Goal: Task Accomplishment & Management: Complete application form

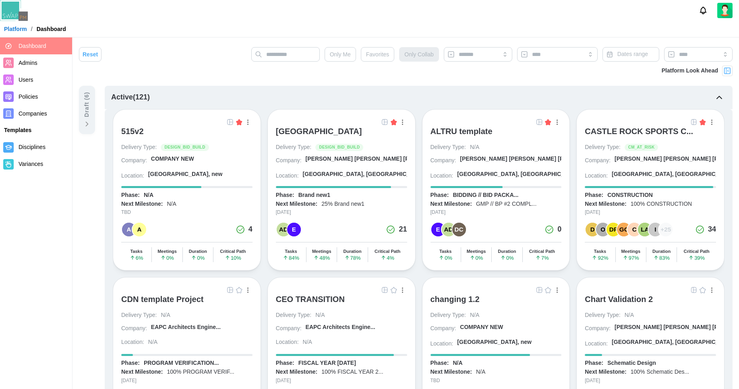
click at [54, 111] on span "Companies" at bounding box center [44, 114] width 50 height 10
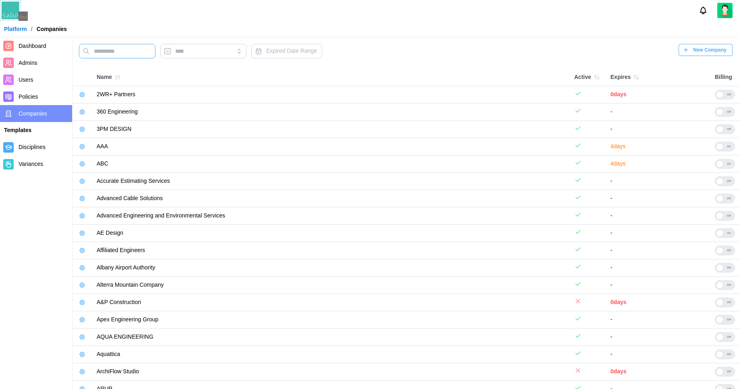
click at [137, 53] on input "text" at bounding box center [117, 51] width 76 height 14
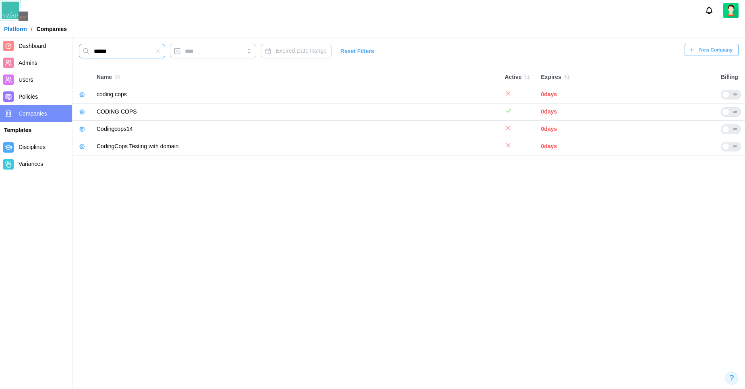
type input "******"
click at [79, 113] on icon "button" at bounding box center [82, 112] width 6 height 6
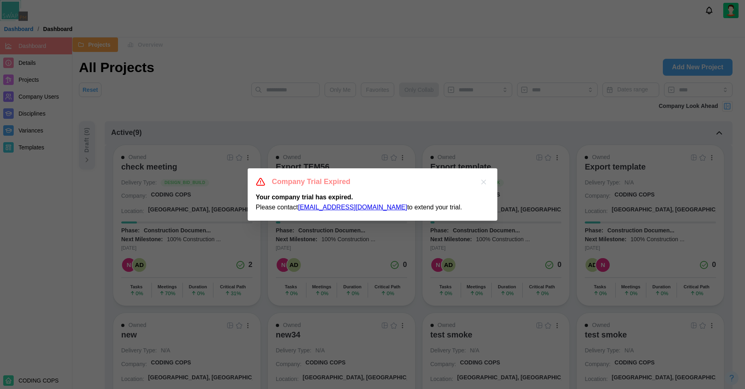
click at [483, 183] on icon "button" at bounding box center [483, 182] width 8 height 8
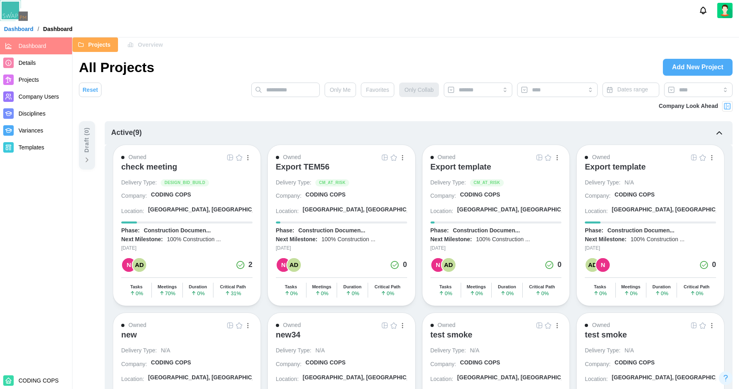
click at [34, 56] on link "Details" at bounding box center [36, 62] width 72 height 17
click at [33, 60] on span "Details" at bounding box center [27, 63] width 17 height 6
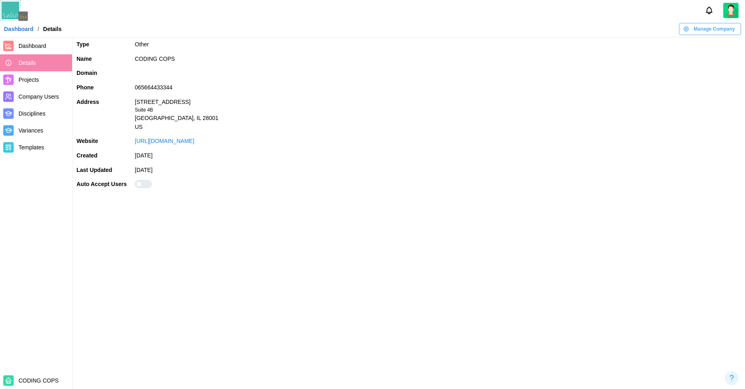
click at [137, 182] on div at bounding box center [139, 184] width 6 height 6
click at [703, 27] on span "Manage Company" at bounding box center [713, 28] width 41 height 11
click at [704, 44] on div "Edit Company" at bounding box center [716, 45] width 42 height 6
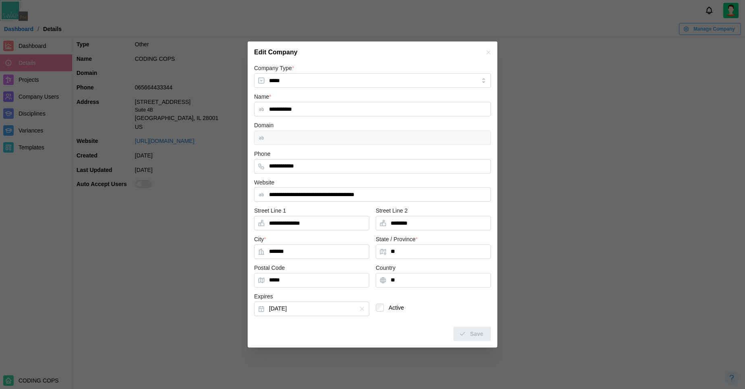
click at [324, 143] on div at bounding box center [372, 137] width 237 height 14
click at [319, 139] on div at bounding box center [372, 137] width 237 height 14
click at [316, 137] on div at bounding box center [372, 137] width 237 height 14
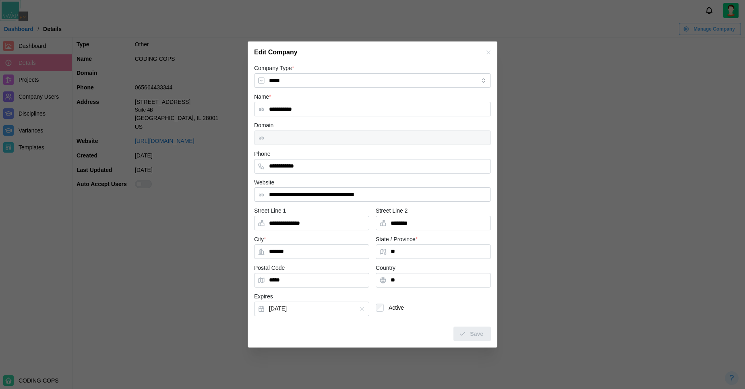
click at [316, 137] on div at bounding box center [372, 137] width 237 height 14
click at [492, 52] on button "button" at bounding box center [488, 52] width 9 height 9
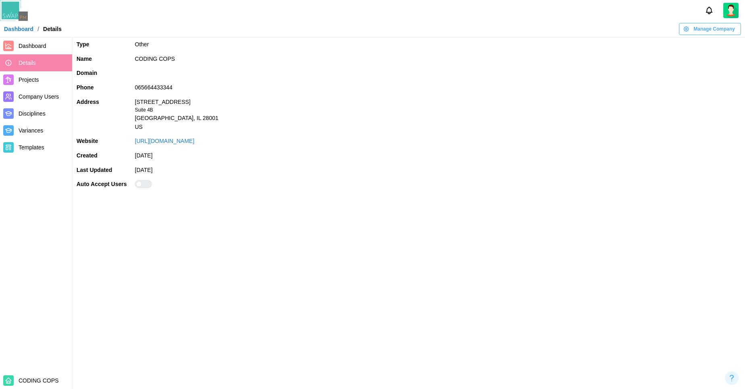
click at [26, 31] on link "Dashboard" at bounding box center [18, 29] width 29 height 6
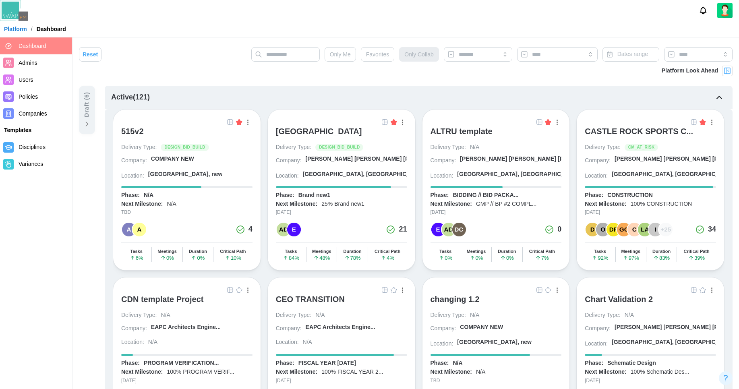
click at [37, 117] on span "Companies" at bounding box center [44, 114] width 50 height 10
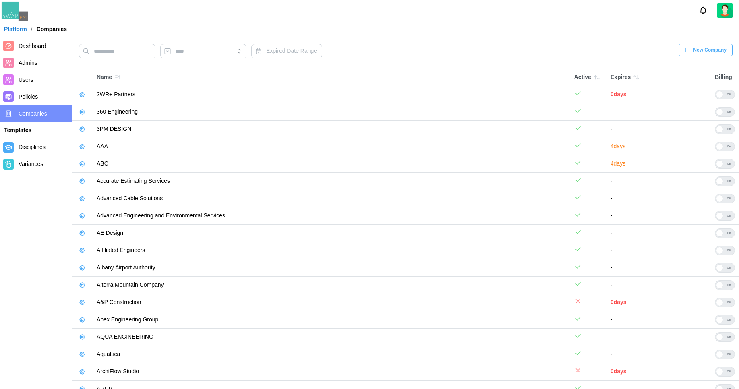
click at [705, 50] on span "New Company" at bounding box center [709, 49] width 33 height 11
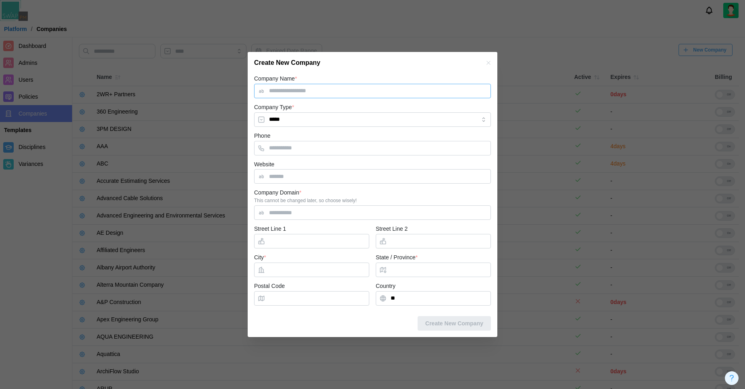
click at [284, 92] on input "Company Name *" at bounding box center [372, 91] width 237 height 14
type input "**********"
click at [287, 177] on input "Website" at bounding box center [372, 176] width 237 height 14
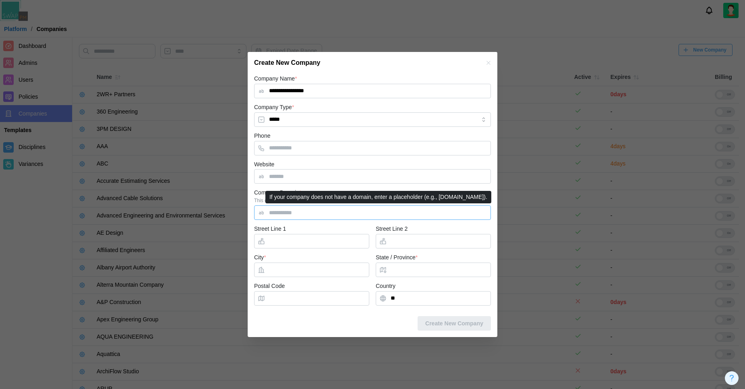
click at [296, 214] on input "Company Domain *" at bounding box center [372, 212] width 237 height 14
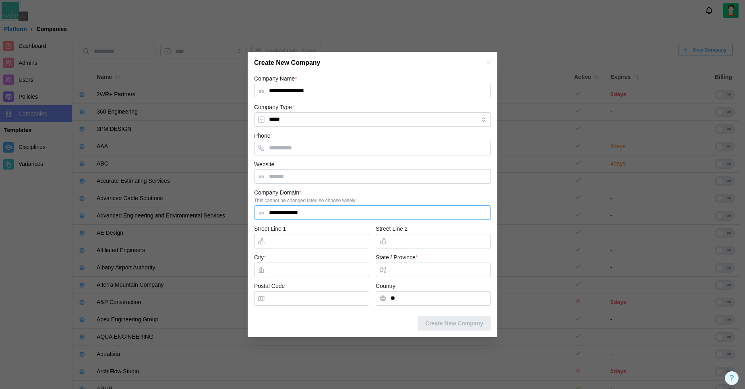
type input "**********"
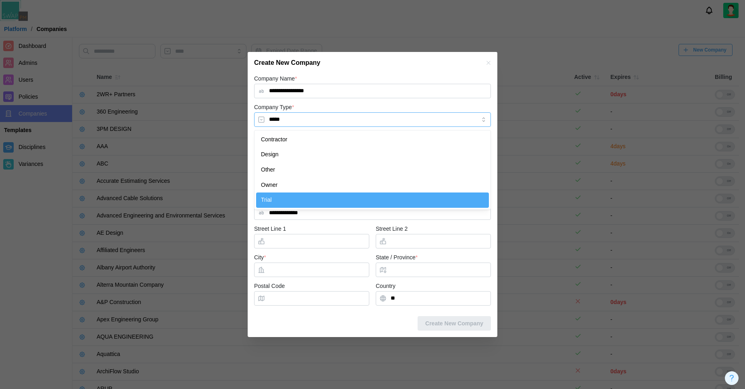
click at [291, 121] on input "*****" at bounding box center [372, 119] width 237 height 14
type input "*****"
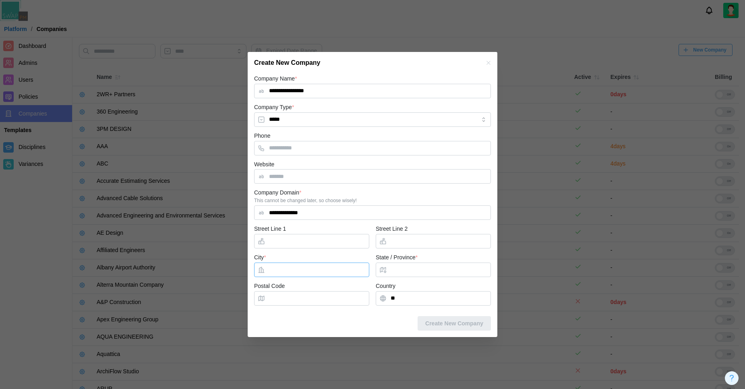
click at [271, 268] on input "City *" at bounding box center [311, 269] width 115 height 14
type input "*"
click at [399, 271] on input "State / Province *" at bounding box center [433, 269] width 115 height 14
type input "*"
click at [463, 327] on span "Create New Company" at bounding box center [454, 323] width 58 height 14
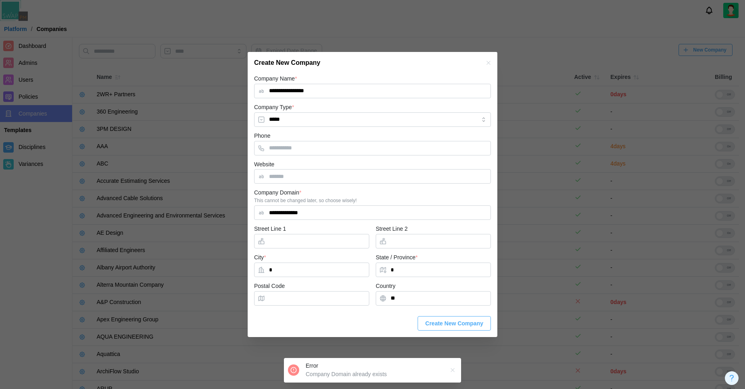
click at [486, 60] on icon "button" at bounding box center [488, 63] width 6 height 6
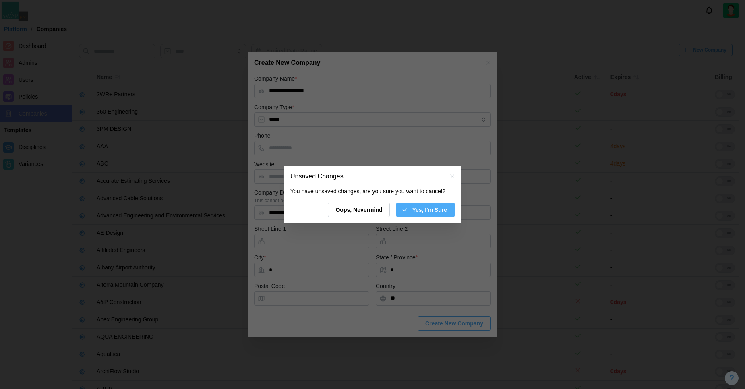
click at [442, 216] on span "Yes, I'm Sure" at bounding box center [429, 210] width 35 height 14
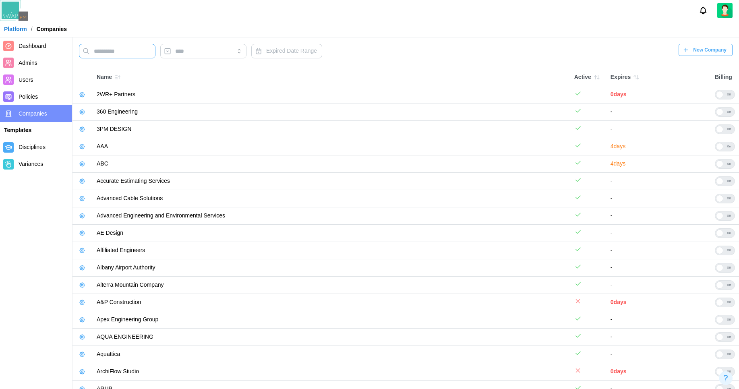
click at [116, 51] on input "text" at bounding box center [117, 51] width 76 height 14
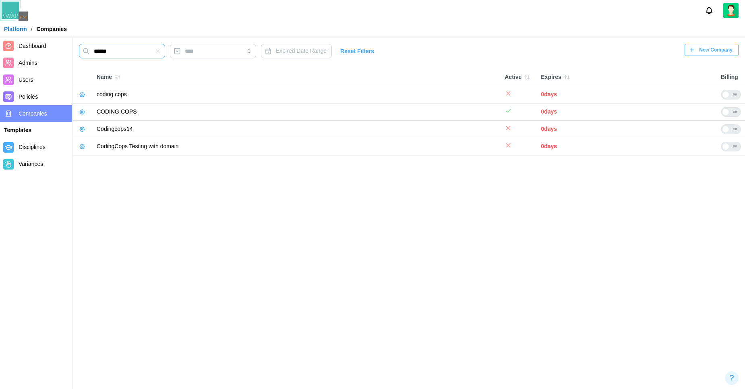
type input "******"
click at [81, 149] on icon "button" at bounding box center [82, 146] width 6 height 6
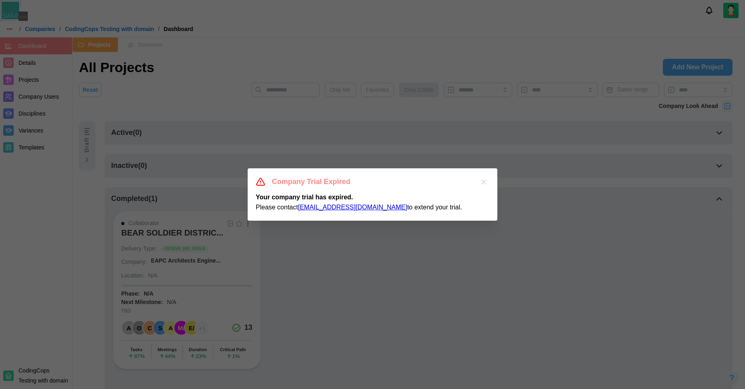
click at [484, 181] on icon "button" at bounding box center [483, 182] width 4 height 4
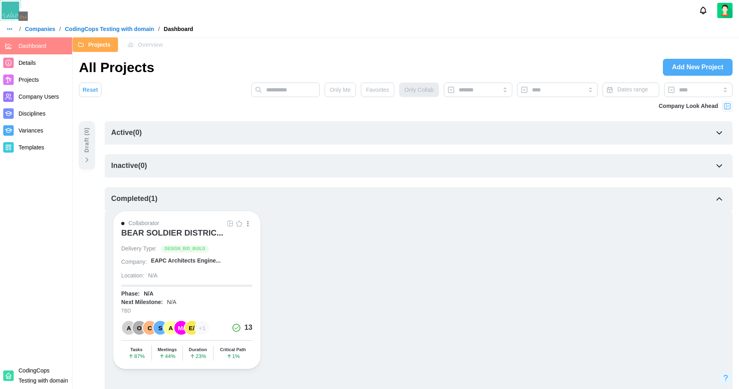
click at [27, 65] on span "Details" at bounding box center [27, 63] width 17 height 6
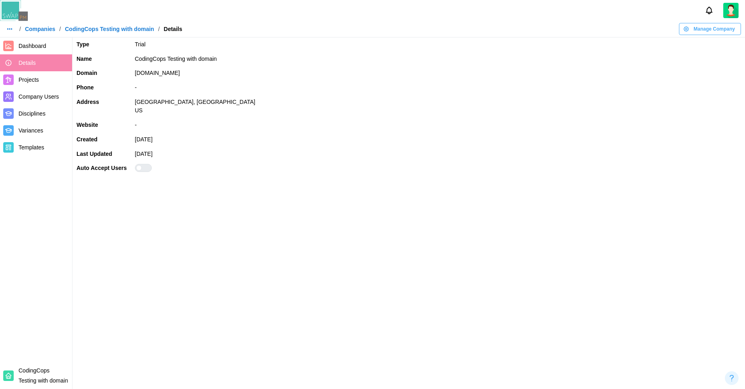
click at [46, 30] on link "Companies" at bounding box center [40, 29] width 30 height 6
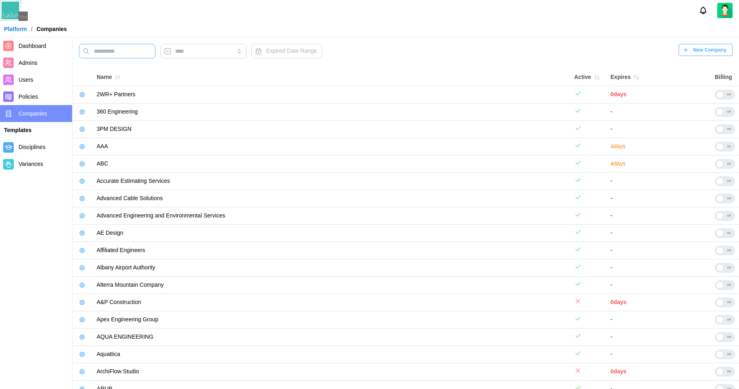
click at [98, 55] on input "text" at bounding box center [117, 51] width 76 height 14
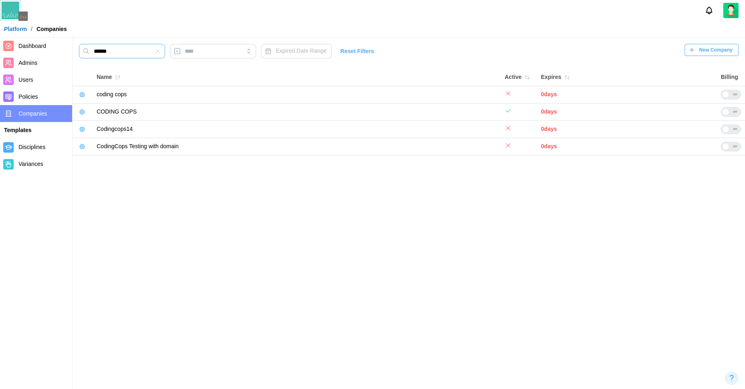
type input "******"
click at [80, 96] on icon "button" at bounding box center [82, 94] width 6 height 6
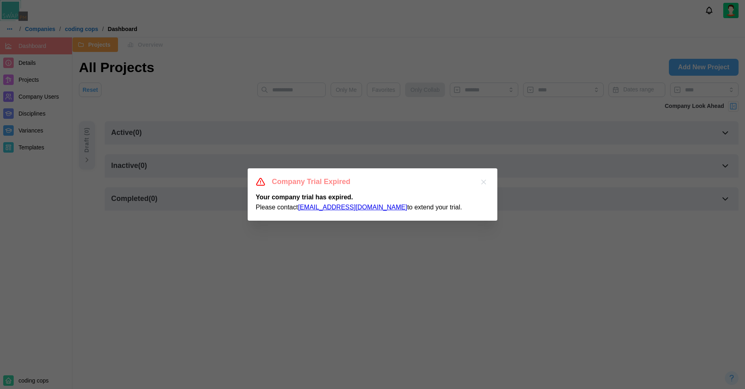
click at [489, 180] on button "button" at bounding box center [483, 181] width 11 height 11
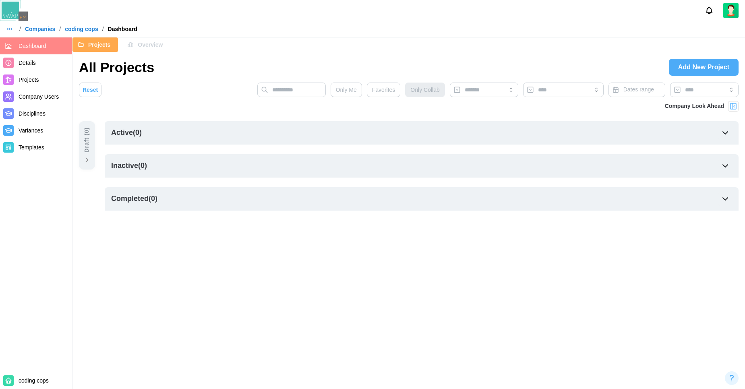
click at [45, 66] on span "Details" at bounding box center [44, 63] width 50 height 10
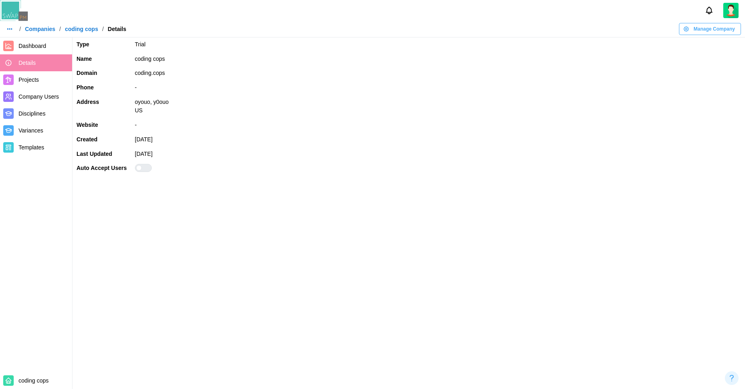
click at [47, 30] on link "Companies" at bounding box center [40, 29] width 30 height 6
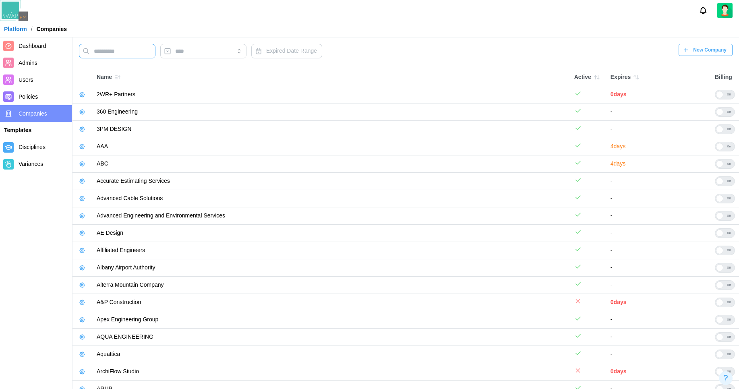
click at [123, 55] on input "text" at bounding box center [117, 51] width 76 height 14
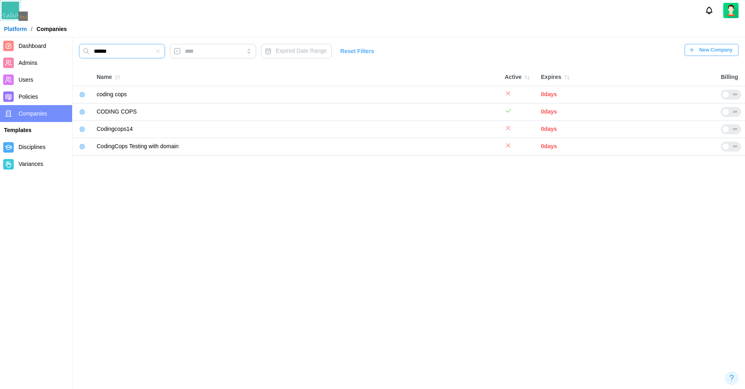
type input "******"
click at [84, 127] on icon "button" at bounding box center [82, 129] width 6 height 6
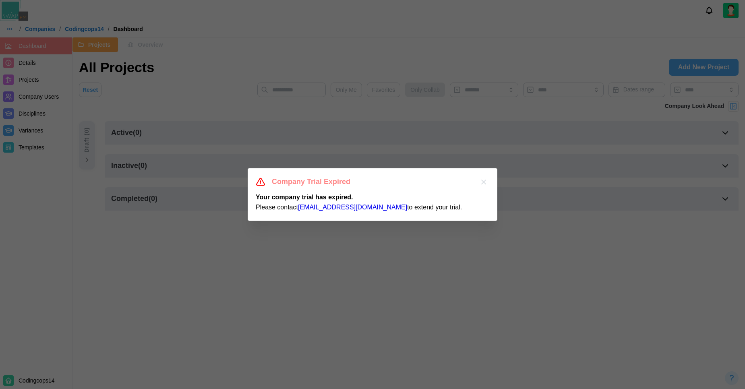
click at [483, 180] on icon "button" at bounding box center [483, 182] width 8 height 8
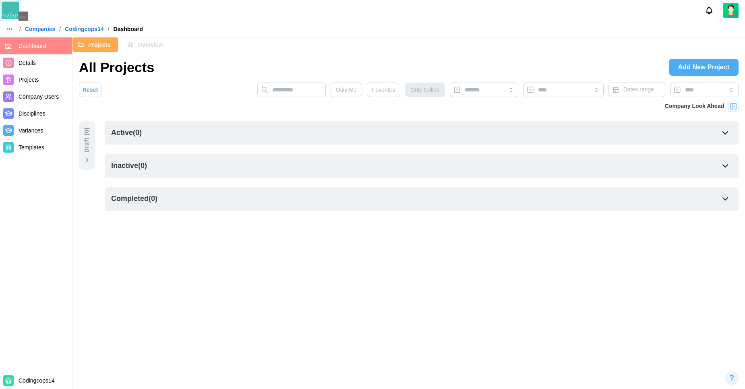
click at [37, 67] on span "Details" at bounding box center [44, 63] width 50 height 10
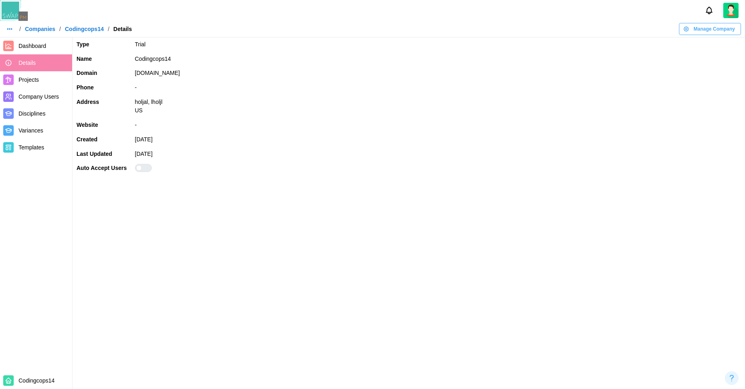
click at [731, 7] on img at bounding box center [730, 10] width 15 height 15
click at [720, 43] on div "Sign Out" at bounding box center [725, 45] width 25 height 6
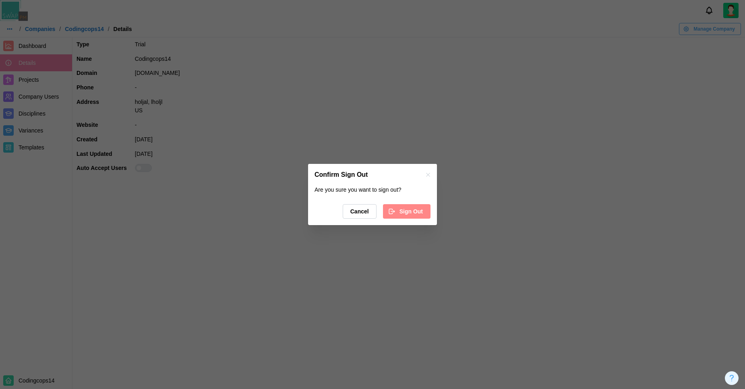
click at [415, 210] on span "Sign Out" at bounding box center [410, 211] width 23 height 14
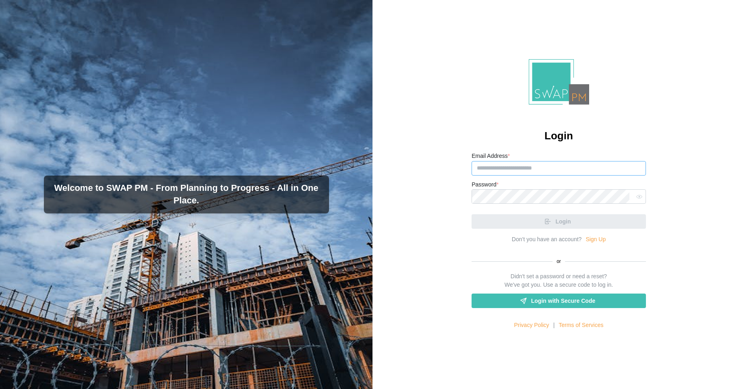
type input "**********"
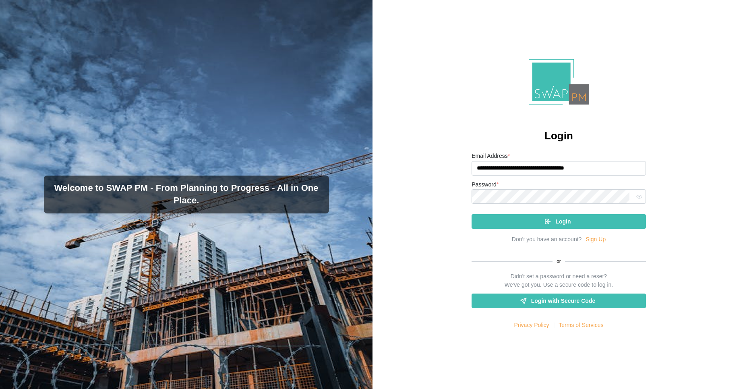
click at [572, 223] on div "Login" at bounding box center [558, 218] width 174 height 21
click at [572, 223] on div "Login" at bounding box center [557, 222] width 161 height 14
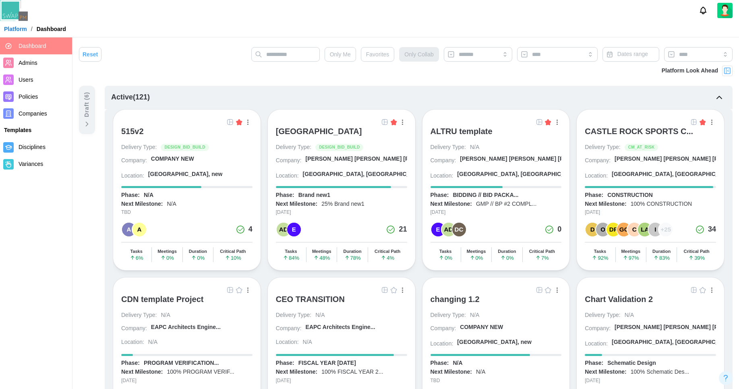
click at [32, 119] on link "Companies" at bounding box center [36, 113] width 72 height 17
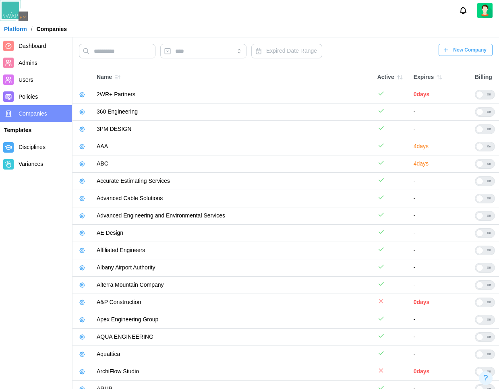
click at [470, 47] on span "New Company" at bounding box center [469, 49] width 33 height 11
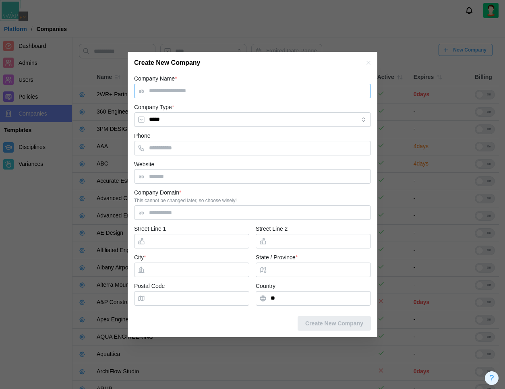
click at [176, 97] on input "Company Name *" at bounding box center [252, 91] width 237 height 14
type input "**********"
click at [160, 265] on input "City *" at bounding box center [191, 269] width 115 height 14
type input "*"
click at [320, 268] on input "State / Province *" at bounding box center [313, 269] width 115 height 14
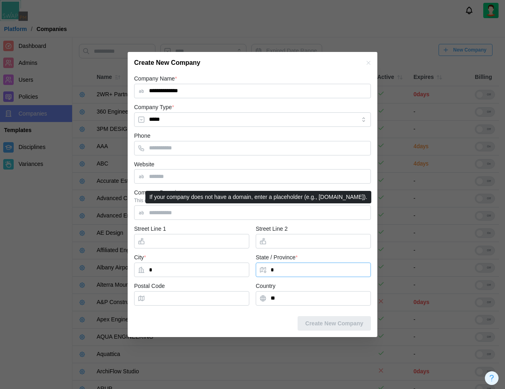
type input "*"
click at [163, 219] on input "Company Domain *" at bounding box center [252, 212] width 237 height 14
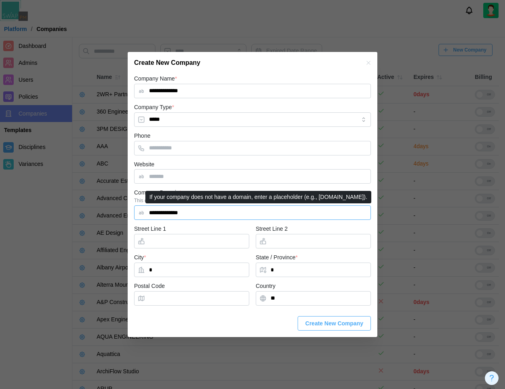
type input "**********"
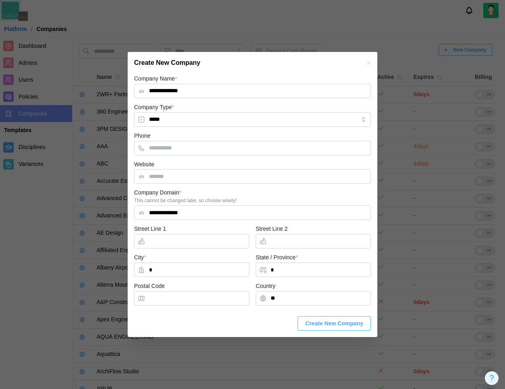
click at [334, 326] on span "Create New Company" at bounding box center [334, 323] width 58 height 14
click at [366, 63] on icon "button" at bounding box center [368, 63] width 6 height 6
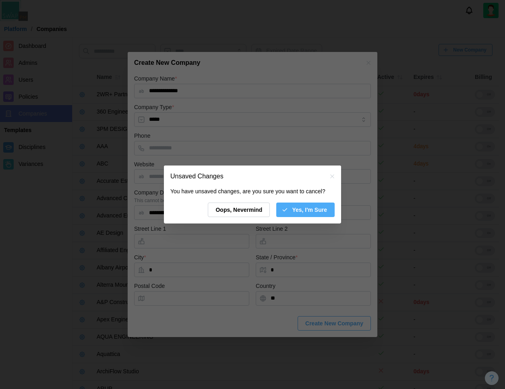
click at [301, 215] on span "Yes, I'm Sure" at bounding box center [309, 210] width 35 height 14
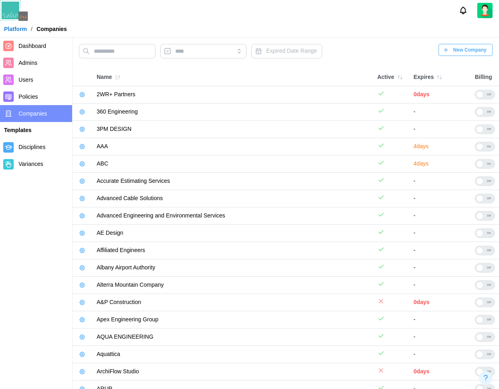
click at [37, 79] on span "Users" at bounding box center [44, 80] width 50 height 10
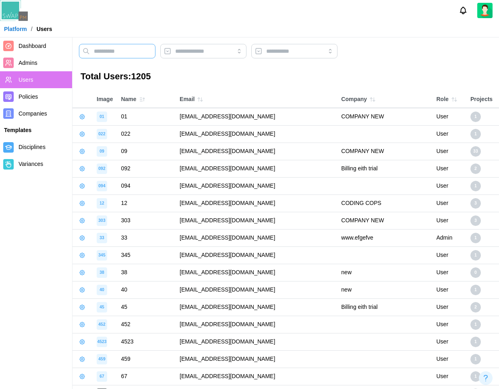
click at [108, 52] on input "text" at bounding box center [117, 51] width 76 height 14
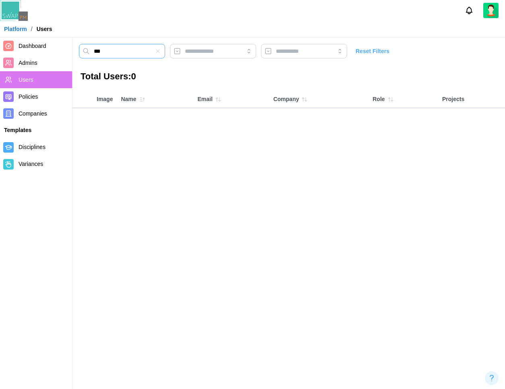
type input "***"
click at [490, 13] on img at bounding box center [490, 10] width 15 height 15
click at [159, 52] on icon "button" at bounding box center [158, 51] width 4 height 4
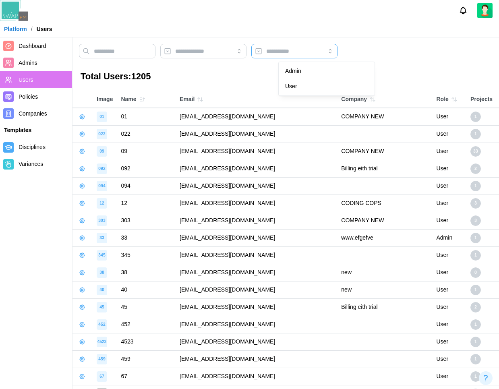
click at [310, 55] on input "search" at bounding box center [294, 51] width 86 height 14
type input "*****"
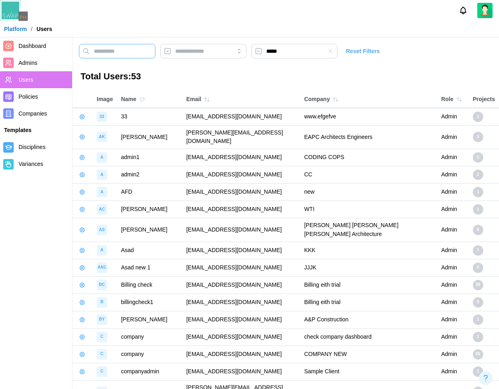
click at [106, 48] on input "text" at bounding box center [117, 51] width 76 height 14
click at [486, 15] on img at bounding box center [484, 10] width 15 height 15
click at [484, 26] on div "My Profile" at bounding box center [479, 29] width 25 height 9
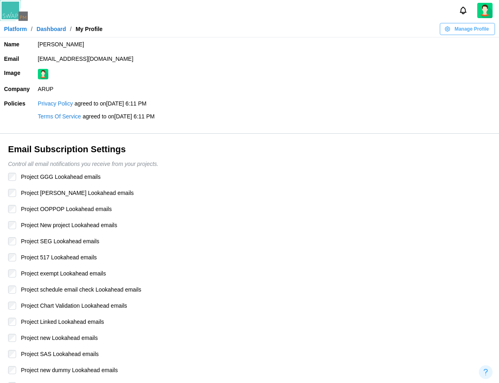
drag, startPoint x: 166, startPoint y: 60, endPoint x: 37, endPoint y: 58, distance: 128.8
click at [37, 58] on td "zulqarnain.khalil12345qwerty@codingcops.com" at bounding box center [266, 59] width 465 height 14
copy td "zulqarnain.khalil12345qwerty@codingcops.com"
click at [22, 30] on link "Platform" at bounding box center [15, 29] width 23 height 6
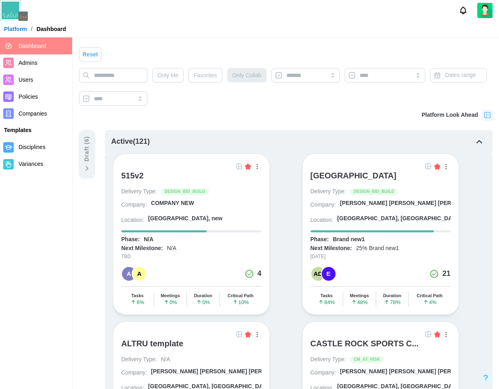
click at [31, 79] on span "Users" at bounding box center [26, 79] width 15 height 6
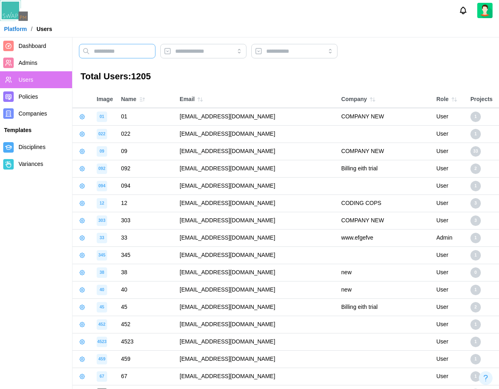
click at [103, 55] on input "text" at bounding box center [117, 51] width 76 height 14
paste input "**********"
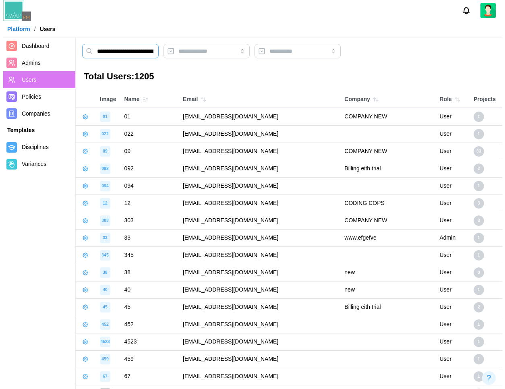
scroll to position [0, 46]
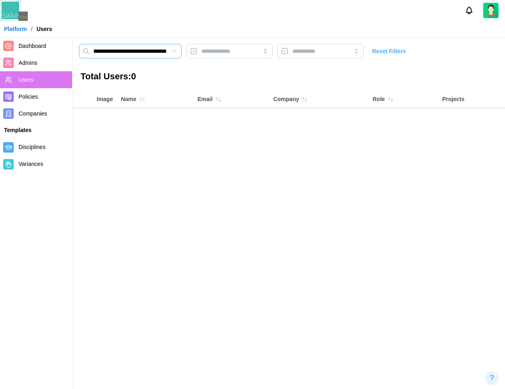
type input "**********"
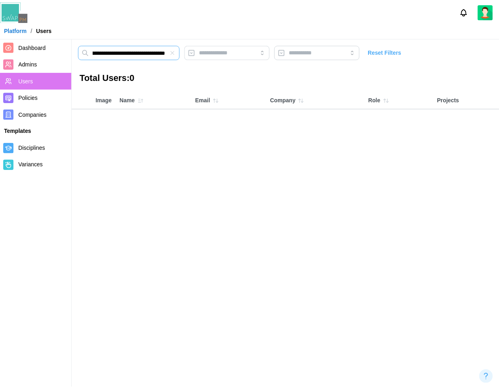
scroll to position [0, 0]
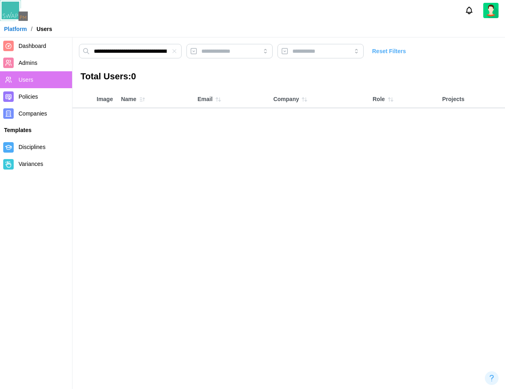
click at [39, 114] on span "Companies" at bounding box center [33, 113] width 29 height 6
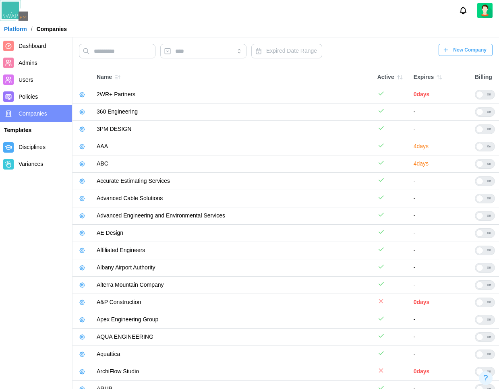
click at [462, 57] on div "Expired Date Range New Company" at bounding box center [285, 53] width 413 height 19
click at [457, 50] on span "New Company" at bounding box center [469, 49] width 33 height 11
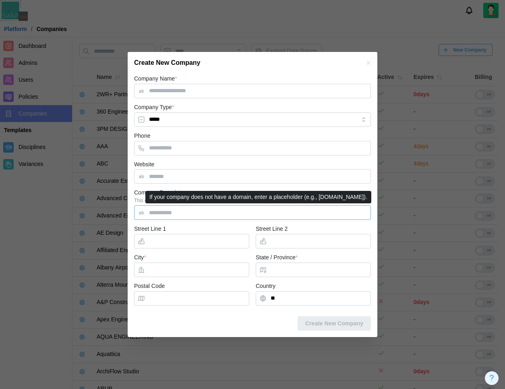
click at [169, 208] on input "Company Domain *" at bounding box center [252, 212] width 237 height 14
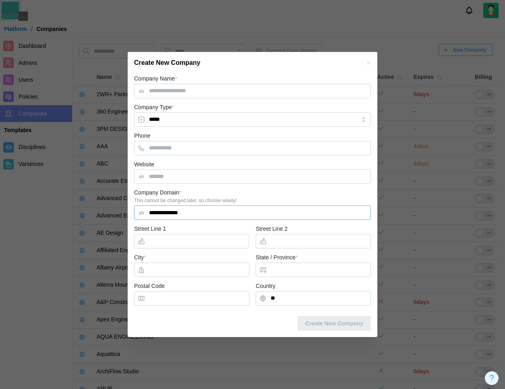
type input "**********"
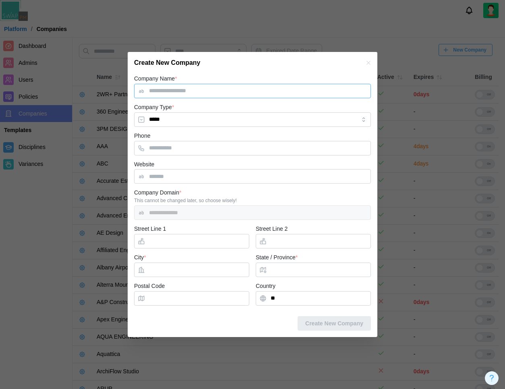
click at [169, 91] on input "Company Name *" at bounding box center [252, 91] width 237 height 14
type input "**********"
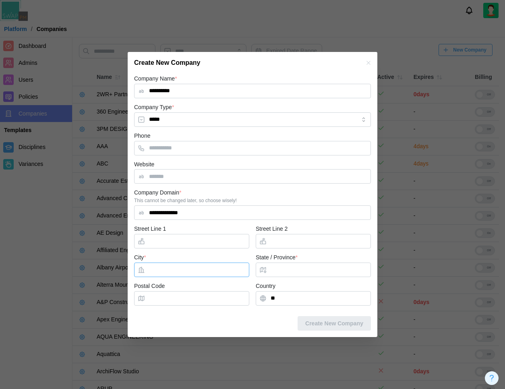
click at [155, 265] on input "City *" at bounding box center [191, 269] width 115 height 14
type input "**"
click at [320, 273] on input "State / Province *" at bounding box center [313, 269] width 115 height 14
type input "**"
click at [323, 327] on span "Create New Company" at bounding box center [334, 323] width 58 height 14
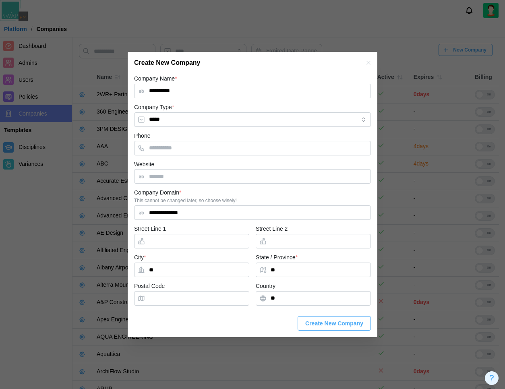
click at [368, 64] on icon "button" at bounding box center [368, 63] width 6 height 6
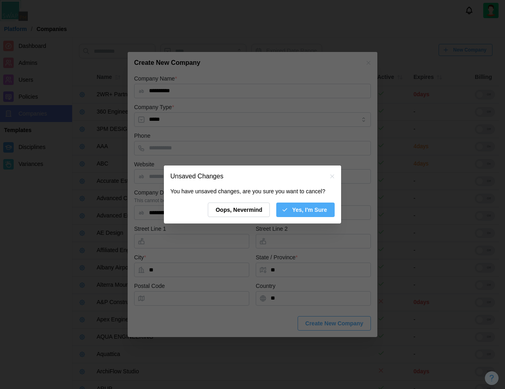
click at [283, 208] on icon "button" at bounding box center [284, 210] width 6 height 6
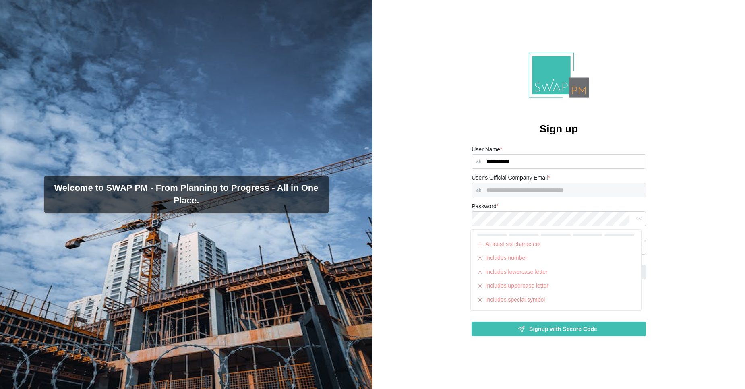
click at [445, 210] on div "**********" at bounding box center [558, 194] width 372 height 389
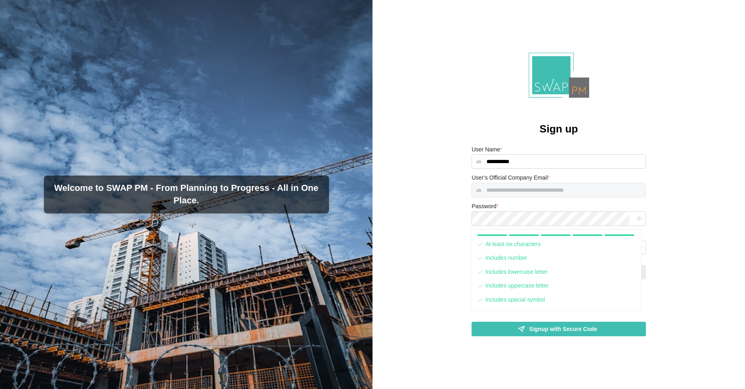
click at [437, 201] on div "**********" at bounding box center [558, 194] width 372 height 389
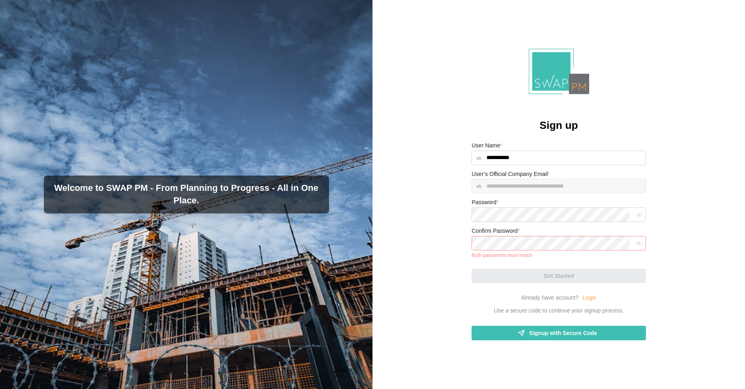
click at [419, 191] on div "**********" at bounding box center [558, 194] width 372 height 389
drag, startPoint x: 641, startPoint y: 215, endPoint x: 636, endPoint y: 214, distance: 4.6
click at [638, 215] on div "**********" at bounding box center [558, 194] width 372 height 389
click at [636, 213] on icon "button" at bounding box center [639, 215] width 6 height 6
click at [635, 247] on button "button" at bounding box center [639, 243] width 10 height 10
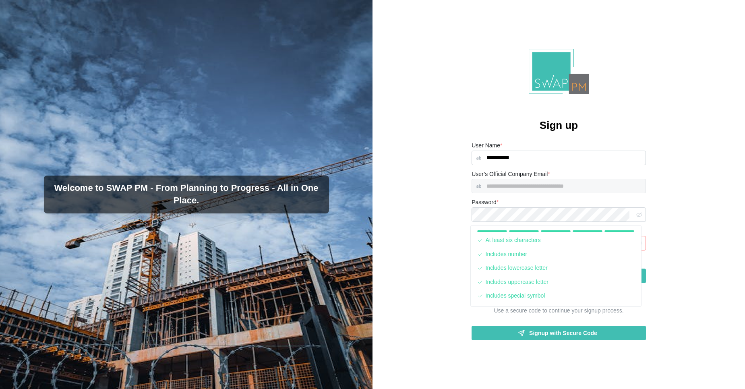
click at [381, 151] on div "**********" at bounding box center [558, 194] width 372 height 389
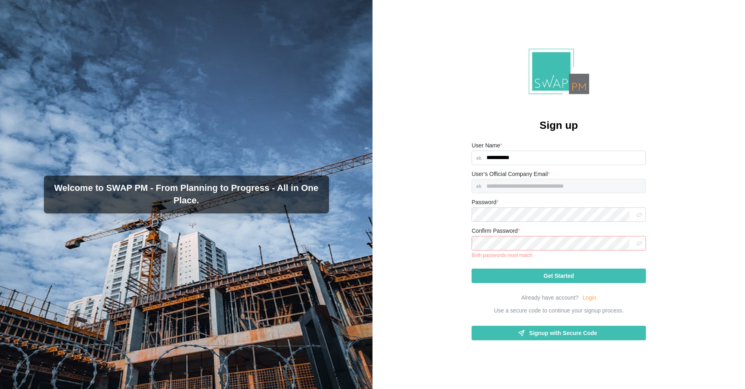
click at [539, 276] on div "Get Started" at bounding box center [558, 276] width 159 height 14
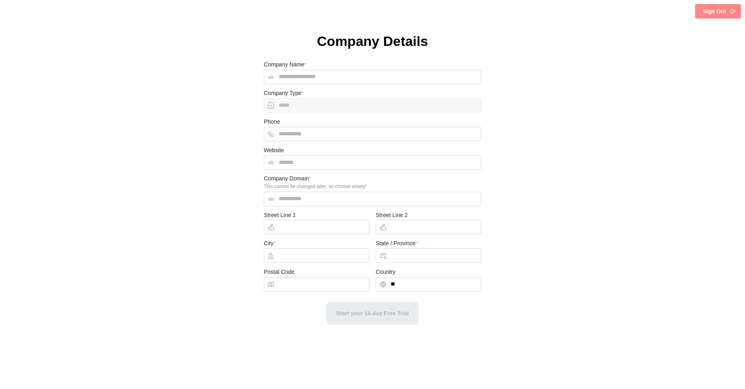
click at [720, 13] on span "Sign Out" at bounding box center [713, 11] width 23 height 14
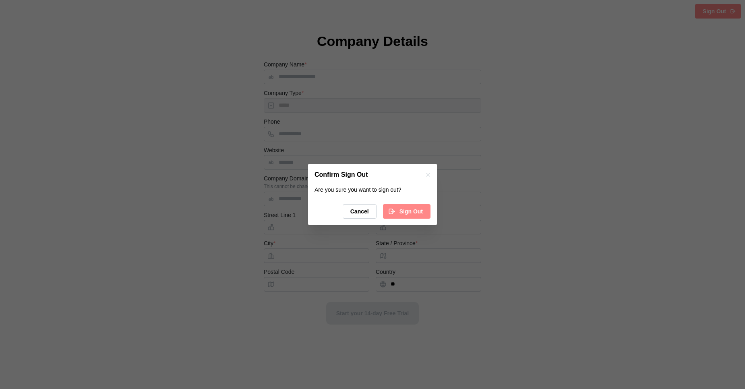
click at [423, 211] on button "Sign Out" at bounding box center [406, 211] width 47 height 14
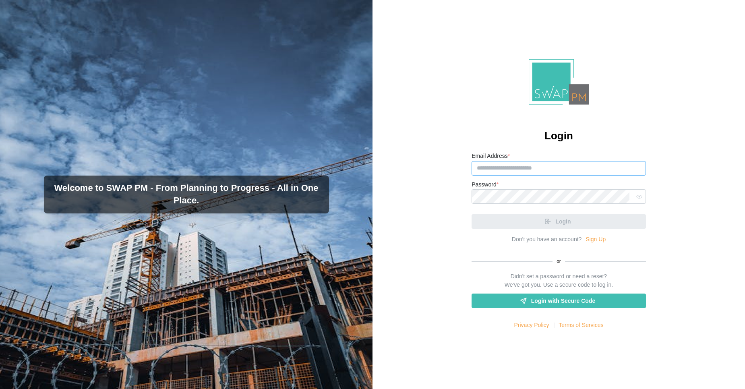
type input "**********"
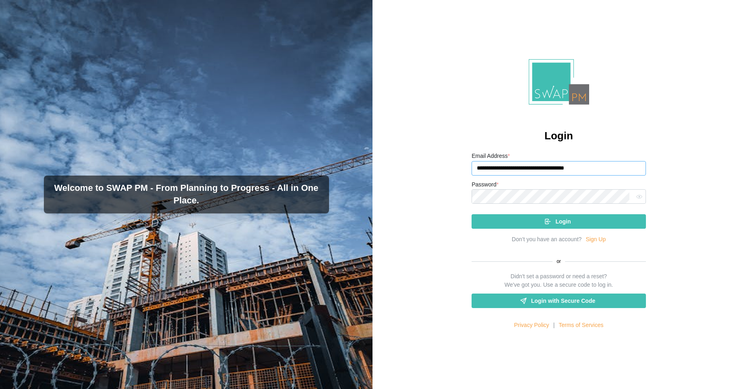
drag, startPoint x: 597, startPoint y: 168, endPoint x: 445, endPoint y: 150, distance: 152.4
click at [445, 150] on div "**********" at bounding box center [558, 194] width 372 height 389
click at [406, 146] on div "**********" at bounding box center [558, 194] width 372 height 389
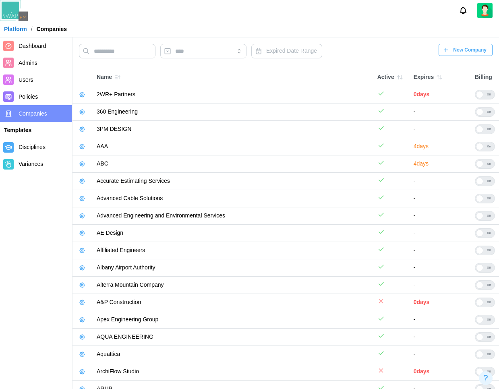
click at [464, 50] on span "New Company" at bounding box center [469, 49] width 33 height 11
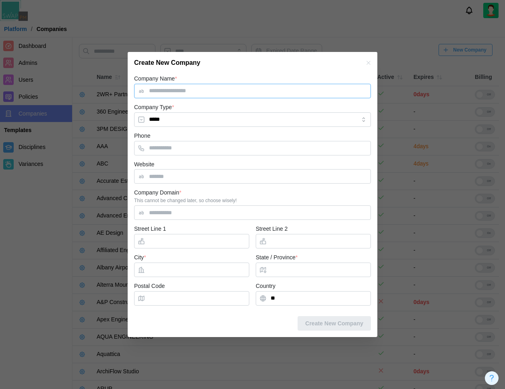
click at [161, 92] on input "Company Name *" at bounding box center [252, 91] width 237 height 14
type input "**********"
click at [154, 267] on input "City *" at bounding box center [191, 269] width 115 height 14
type input "*"
click at [302, 270] on input "State / Province *" at bounding box center [313, 269] width 115 height 14
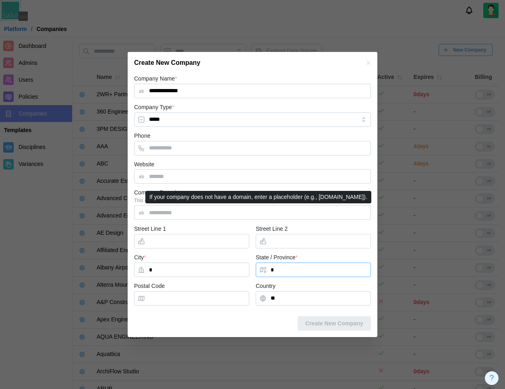
type input "*"
click at [200, 211] on input "Company Domain *" at bounding box center [252, 212] width 237 height 14
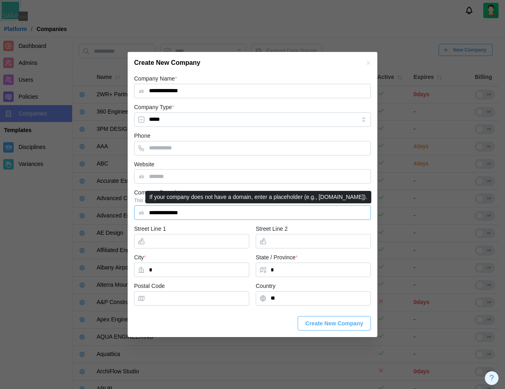
type input "**********"
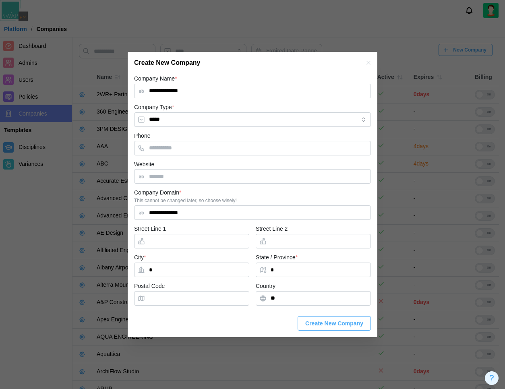
click at [353, 323] on span "Create New Company" at bounding box center [334, 323] width 58 height 14
click at [323, 326] on span "Create New Company" at bounding box center [334, 323] width 58 height 14
click at [372, 63] on button "button" at bounding box center [368, 62] width 9 height 9
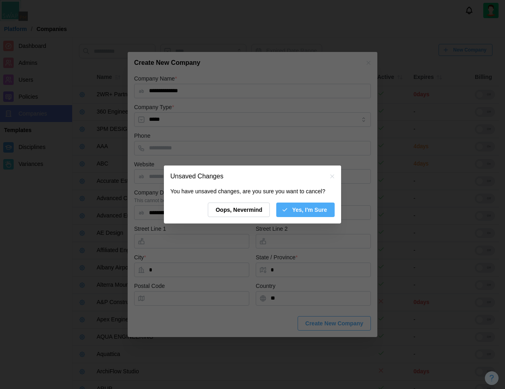
click at [297, 212] on span "Yes, I'm Sure" at bounding box center [309, 210] width 35 height 14
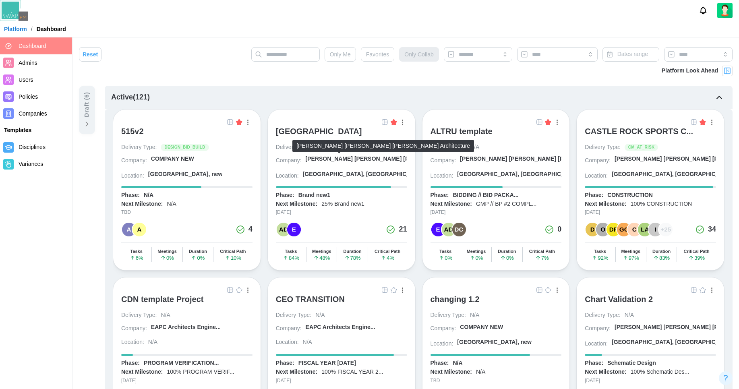
click at [349, 161] on div "[PERSON_NAME] [PERSON_NAME] [PERSON_NAME] A..." at bounding box center [383, 159] width 155 height 8
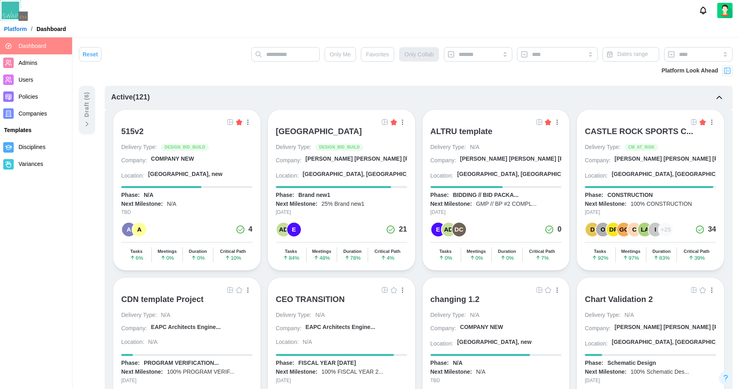
click at [141, 229] on div "A" at bounding box center [139, 230] width 14 height 14
click at [179, 229] on div "ARCHITECTURE - 360..." at bounding box center [188, 231] width 64 height 9
click at [127, 232] on div "A" at bounding box center [129, 230] width 14 height 14
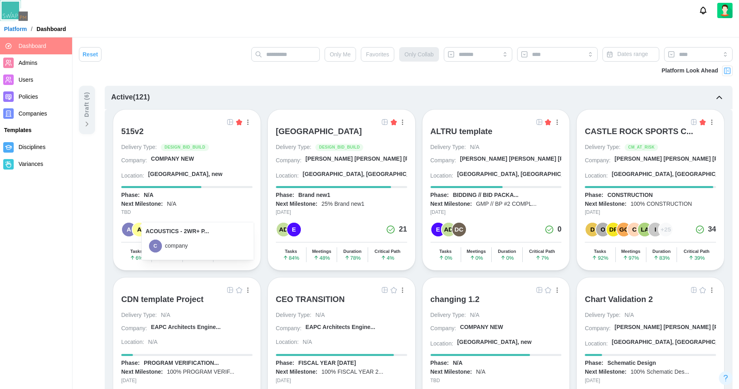
click at [169, 211] on div "TBD" at bounding box center [186, 213] width 131 height 8
click at [267, 192] on div "ALTRU SPORTS COMPLEX Delivery Type: DESIGN_BID_BUILD Company: Barker Rinker Sea…" at bounding box center [341, 189] width 148 height 161
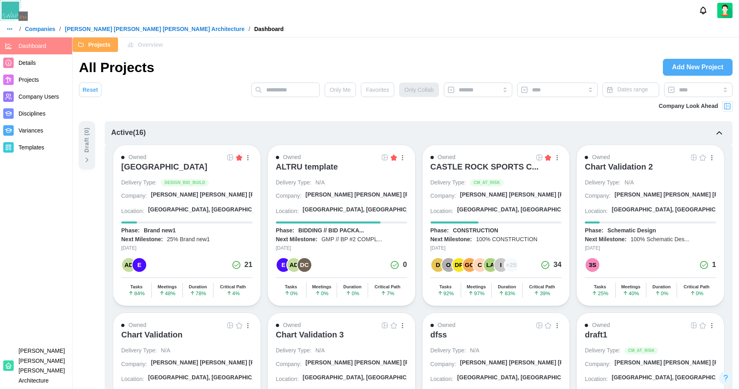
click at [153, 50] on span "Overview" at bounding box center [150, 45] width 25 height 14
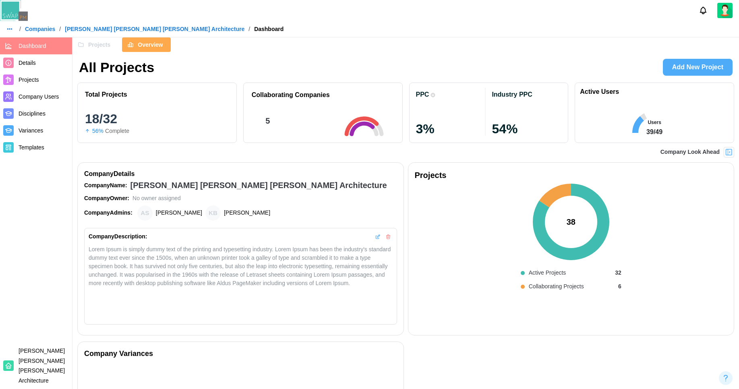
click at [99, 46] on span "Projects" at bounding box center [99, 45] width 22 height 14
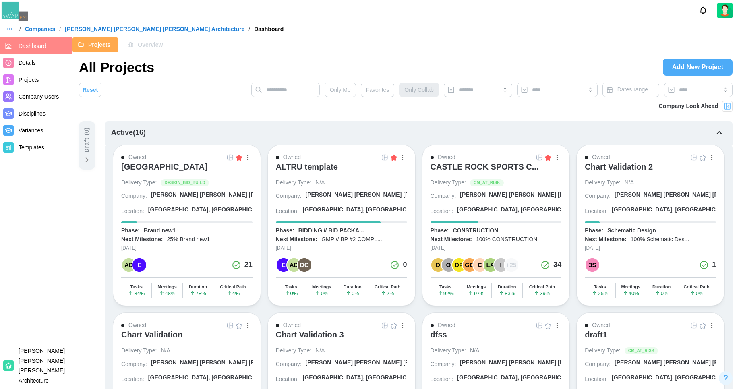
click at [133, 50] on div "Overview" at bounding box center [144, 45] width 35 height 14
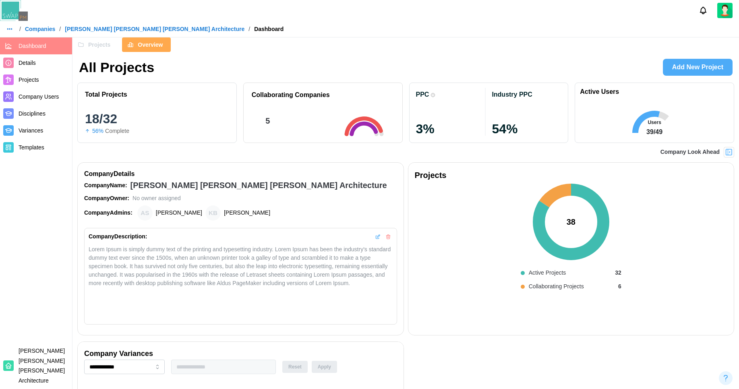
click at [101, 47] on span "Projects" at bounding box center [99, 45] width 22 height 14
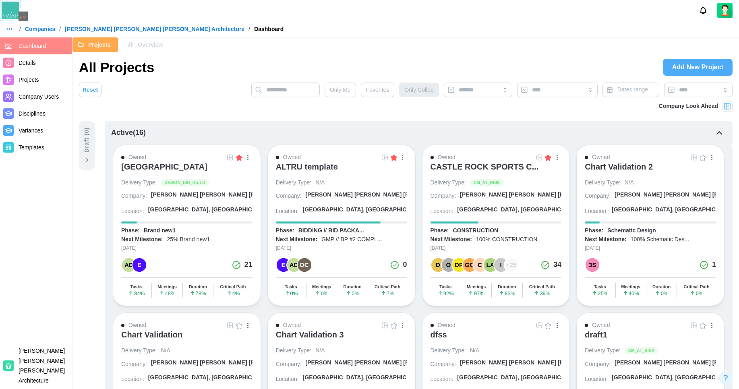
click at [133, 41] on icon "button" at bounding box center [130, 44] width 6 height 6
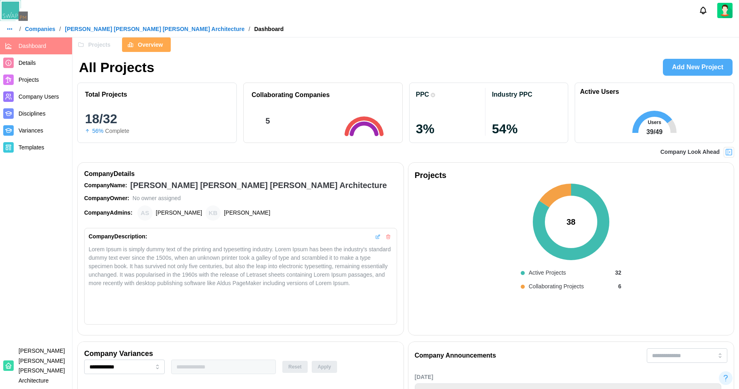
click at [93, 45] on span "Projects" at bounding box center [99, 45] width 22 height 14
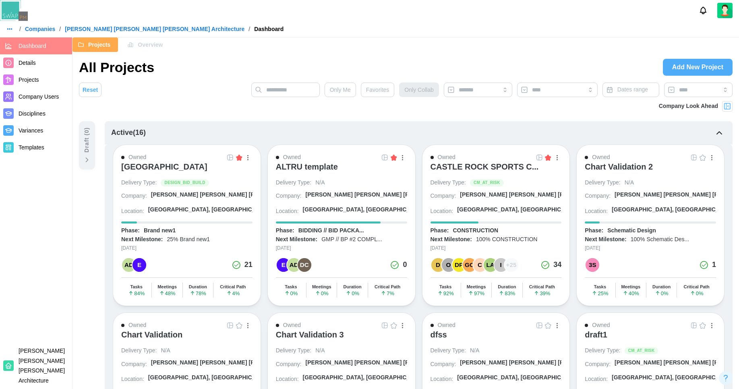
click at [126, 43] on button "Overview" at bounding box center [146, 44] width 48 height 14
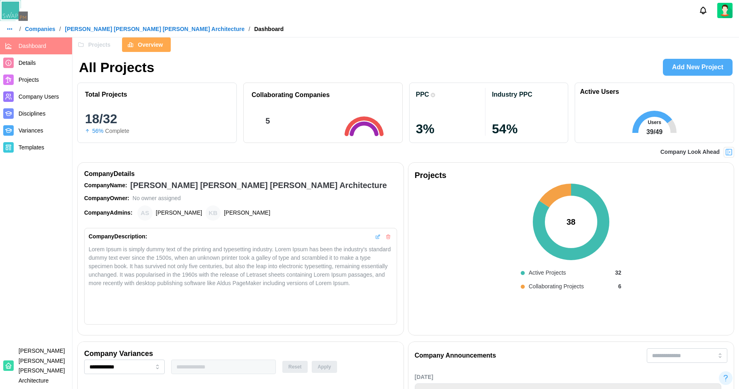
click at [91, 50] on span "Projects" at bounding box center [99, 45] width 22 height 14
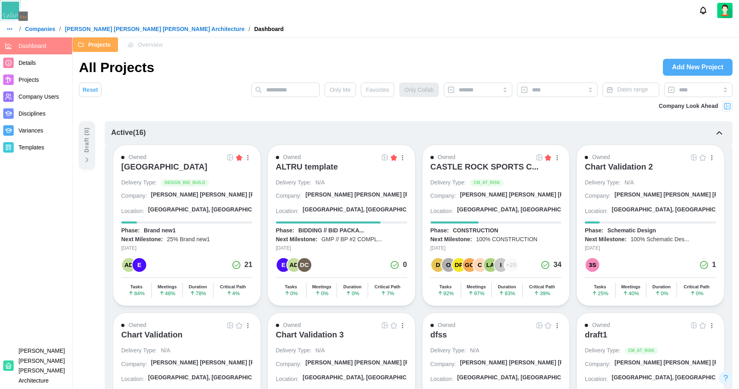
click at [130, 43] on icon "button" at bounding box center [130, 44] width 6 height 6
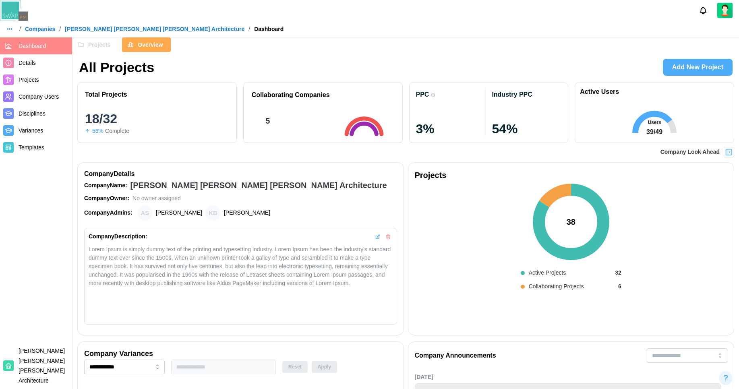
click at [95, 48] on span "Projects" at bounding box center [99, 45] width 22 height 14
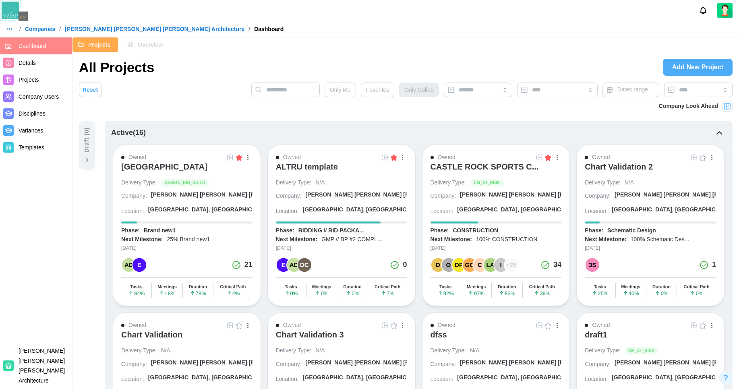
click at [138, 48] on span "Overview" at bounding box center [150, 45] width 25 height 14
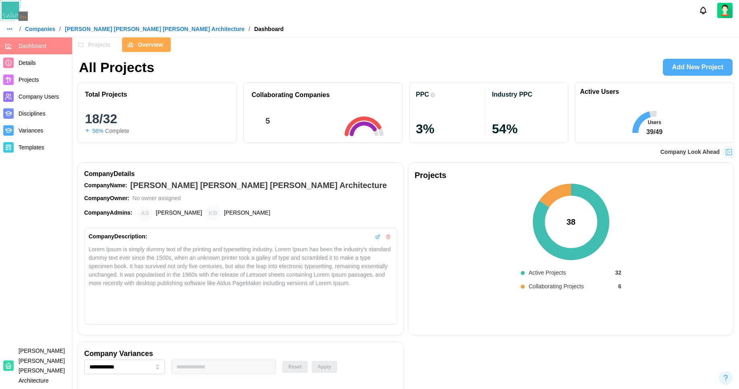
click at [97, 43] on span "Projects" at bounding box center [99, 45] width 22 height 14
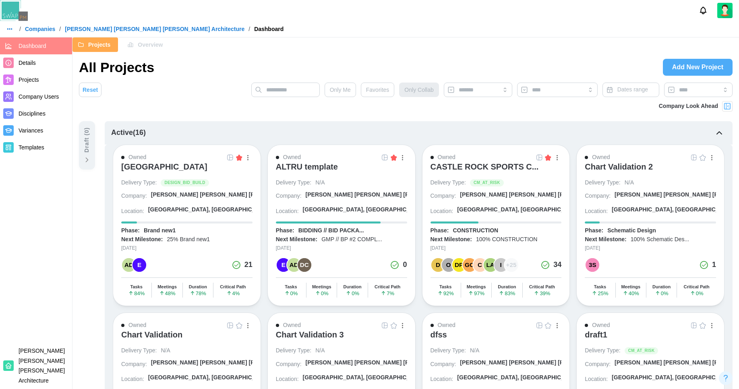
click at [165, 167] on div "[GEOGRAPHIC_DATA]" at bounding box center [164, 167] width 86 height 10
click at [227, 159] on img at bounding box center [230, 157] width 6 height 6
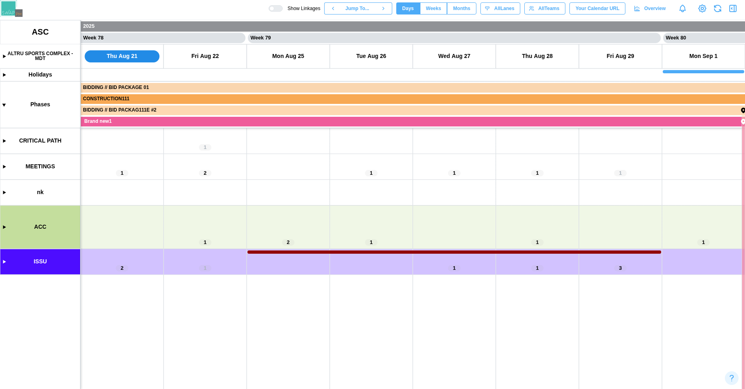
scroll to position [0, 32213]
click at [4, 261] on canvas at bounding box center [372, 204] width 745 height 369
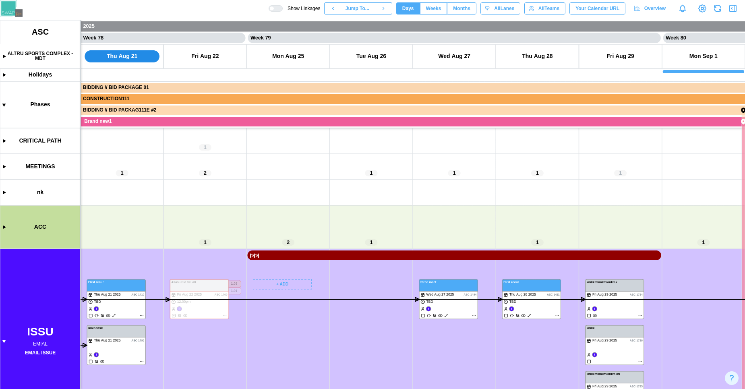
click at [283, 285] on canvas at bounding box center [372, 204] width 745 height 369
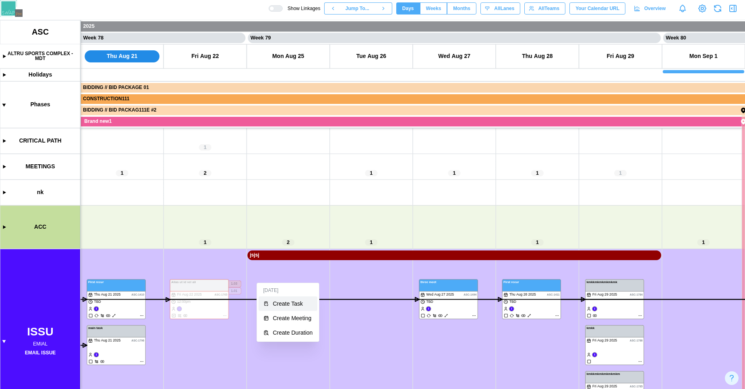
click at [287, 304] on div "Create Task" at bounding box center [293, 303] width 40 height 6
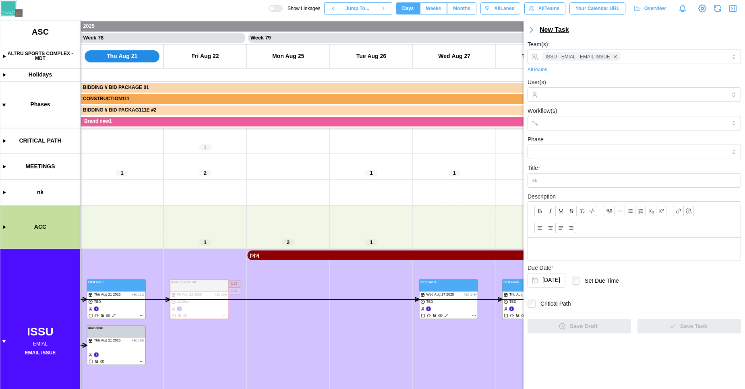
click at [550, 32] on div "New Task" at bounding box center [553, 30] width 29 height 10
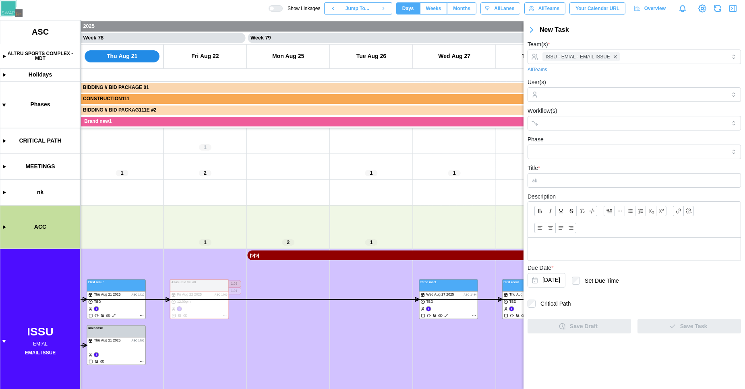
click at [622, 31] on div "New Task" at bounding box center [633, 29] width 221 height 11
click at [584, 32] on div "New Task" at bounding box center [633, 29] width 221 height 11
click at [564, 31] on div "New Task" at bounding box center [553, 30] width 29 height 10
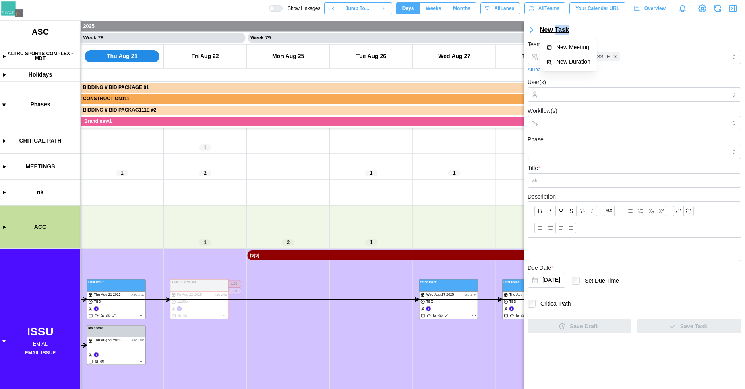
click at [564, 31] on div "New Task" at bounding box center [553, 30] width 29 height 10
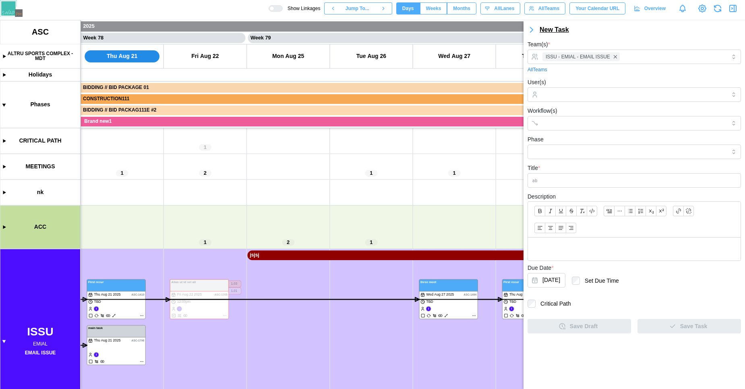
click at [548, 27] on div "New Task" at bounding box center [553, 30] width 29 height 10
click at [572, 28] on div "New Task" at bounding box center [633, 29] width 221 height 11
click at [281, 279] on canvas at bounding box center [372, 204] width 745 height 369
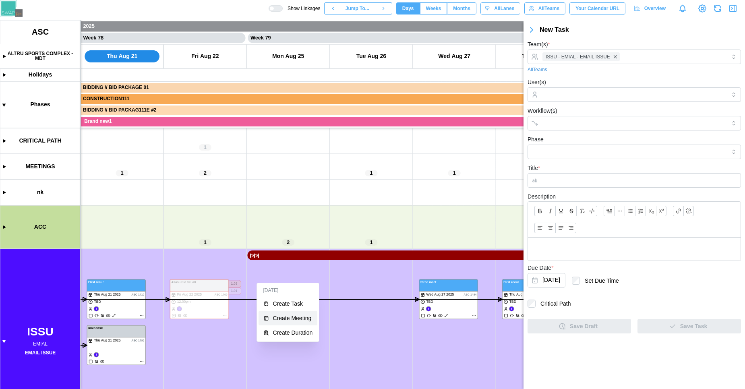
click at [298, 323] on button "Create Meeting" at bounding box center [287, 318] width 59 height 14
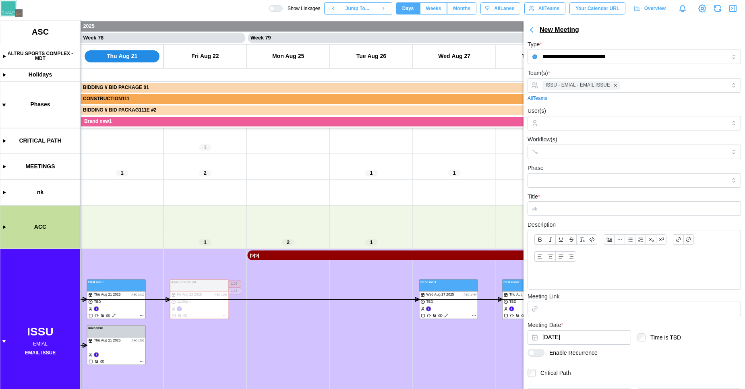
click at [575, 33] on div "New Meeting" at bounding box center [558, 30] width 39 height 10
click at [602, 30] on div "New Meeting" at bounding box center [633, 29] width 221 height 11
click at [574, 29] on div "New Meeting" at bounding box center [558, 30] width 39 height 10
click at [635, 25] on div "New Meeting" at bounding box center [633, 29] width 221 height 11
click at [572, 55] on input "**********" at bounding box center [633, 57] width 213 height 14
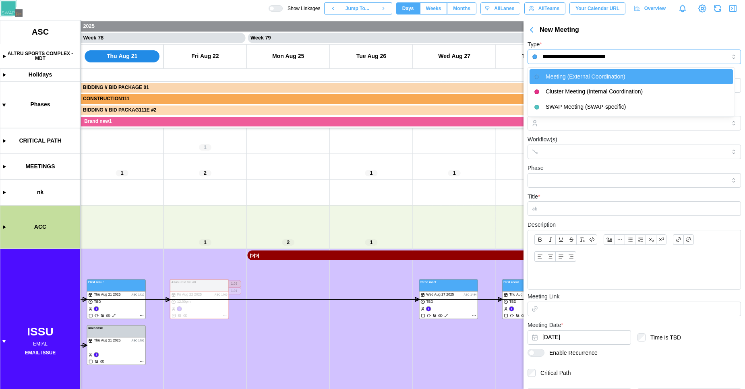
click at [572, 55] on input "**********" at bounding box center [633, 57] width 213 height 14
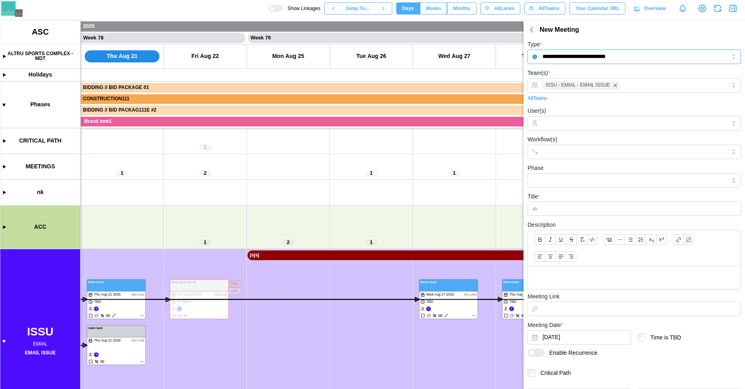
click at [572, 55] on input "**********" at bounding box center [633, 57] width 213 height 14
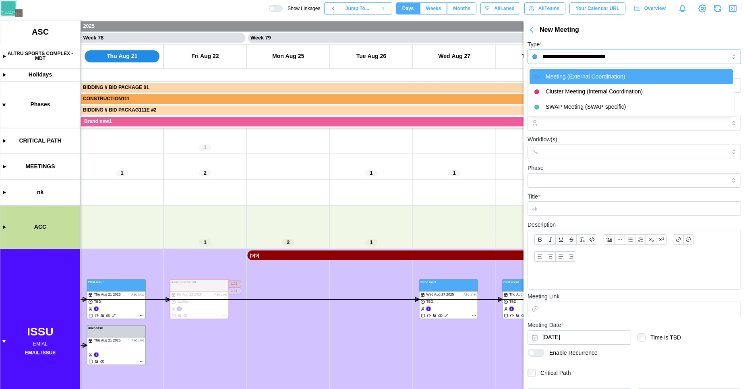
click at [572, 55] on input "**********" at bounding box center [633, 57] width 213 height 14
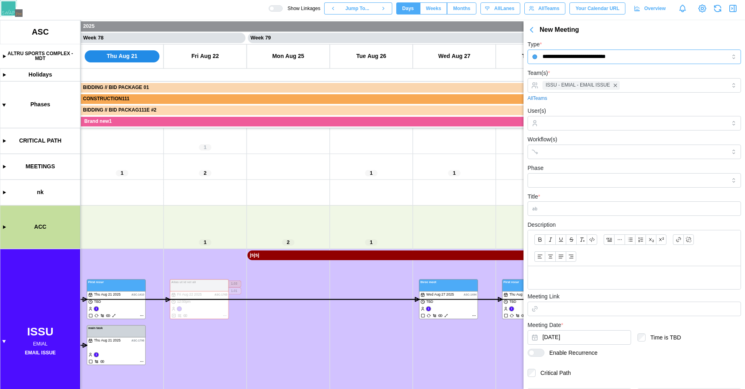
click at [572, 55] on input "**********" at bounding box center [633, 57] width 213 height 14
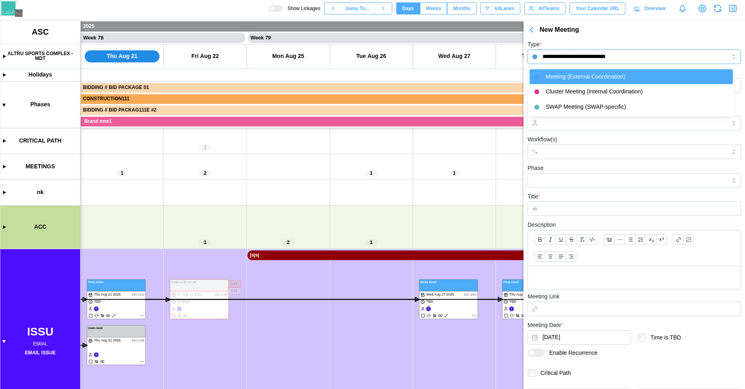
click at [572, 55] on input "**********" at bounding box center [633, 57] width 213 height 14
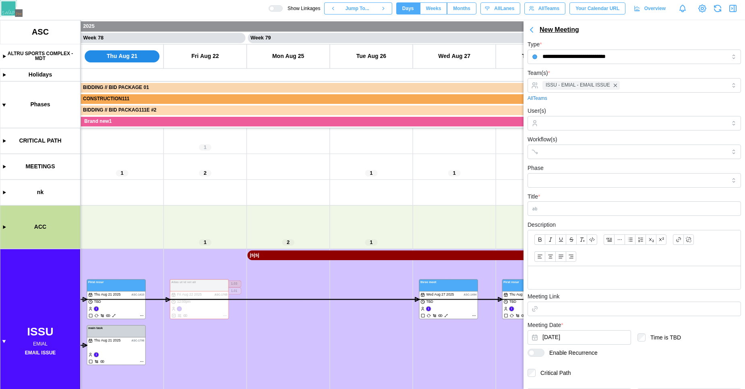
click at [564, 33] on div "New Meeting" at bounding box center [558, 30] width 39 height 10
click at [562, 31] on div "New Meeting" at bounding box center [558, 30] width 39 height 10
click at [565, 45] on div "New Task" at bounding box center [573, 47] width 34 height 6
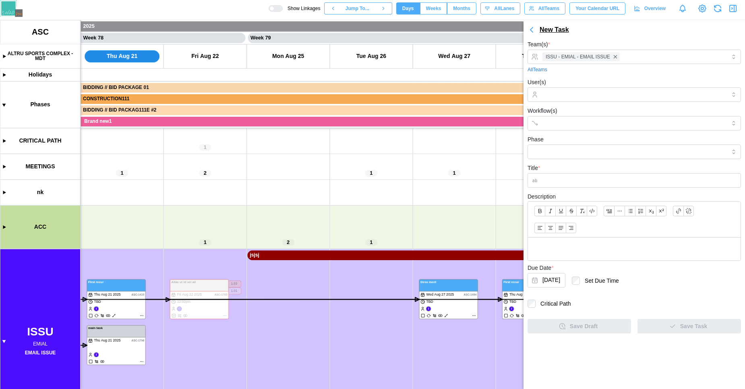
click at [555, 31] on div "New Task" at bounding box center [553, 30] width 29 height 10
click at [565, 45] on div "New Meeting" at bounding box center [573, 47] width 34 height 6
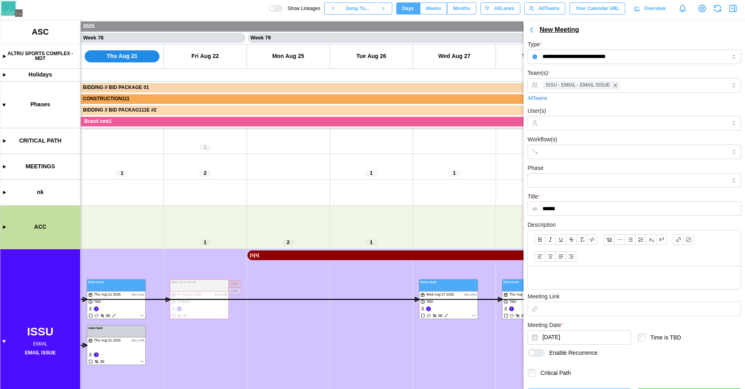
type input "******"
click at [558, 31] on div "New Meeting" at bounding box center [558, 30] width 39 height 10
click at [564, 53] on button "New Task" at bounding box center [568, 47] width 54 height 14
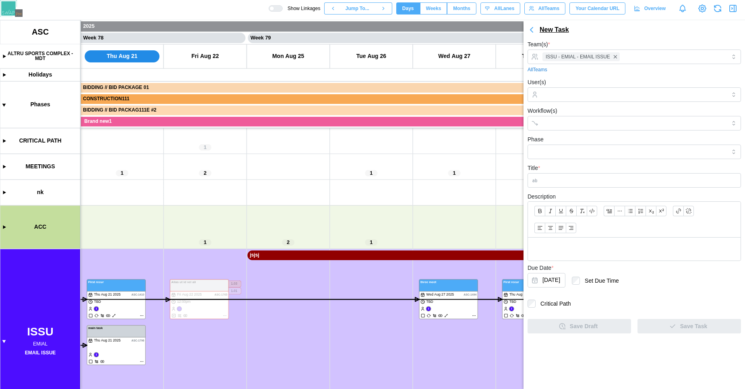
click at [549, 31] on div "New Task" at bounding box center [553, 30] width 29 height 10
click at [558, 48] on div "New Meeting" at bounding box center [573, 47] width 34 height 6
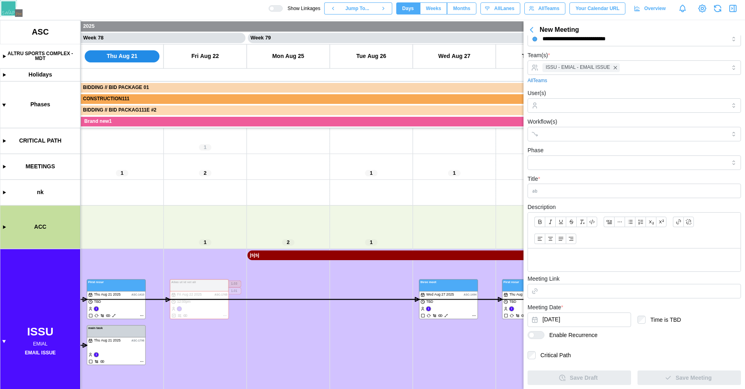
scroll to position [0, 0]
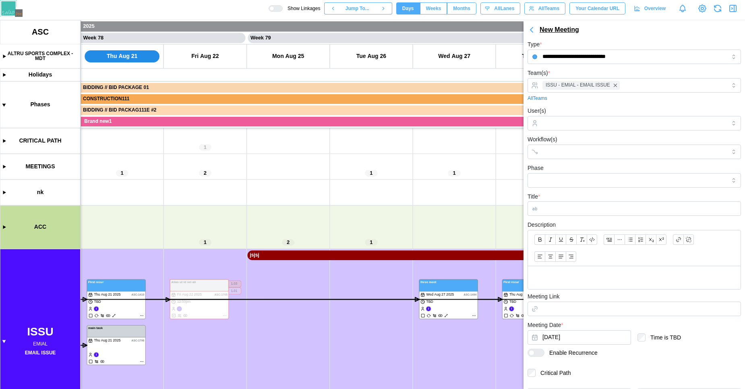
click at [566, 30] on div "New Meeting" at bounding box center [558, 30] width 39 height 10
click at [567, 30] on div "New Meeting" at bounding box center [558, 30] width 39 height 10
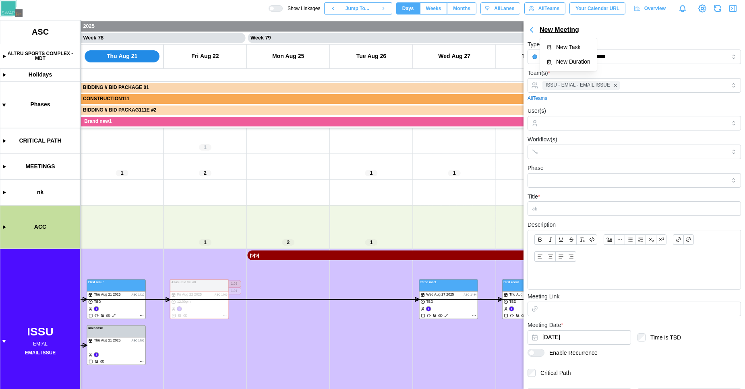
click at [567, 30] on div "New Meeting" at bounding box center [558, 30] width 39 height 10
click at [568, 31] on div "New Meeting" at bounding box center [558, 30] width 39 height 10
click at [589, 29] on div "New Meeting" at bounding box center [633, 29] width 221 height 11
click at [557, 31] on div "New Meeting" at bounding box center [558, 30] width 39 height 10
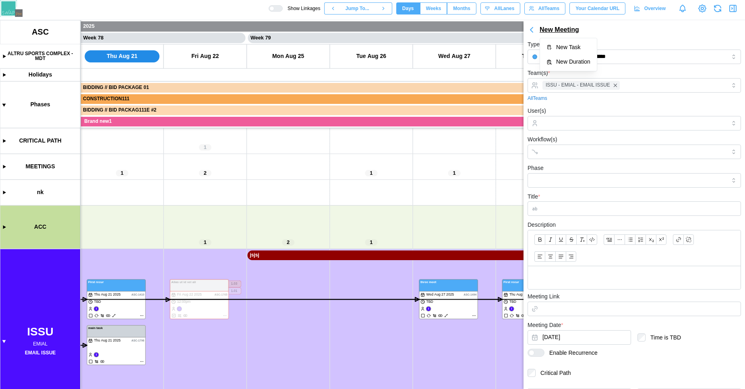
click at [557, 31] on div "New Meeting" at bounding box center [558, 30] width 39 height 10
click at [558, 30] on div "New Meeting" at bounding box center [558, 30] width 39 height 10
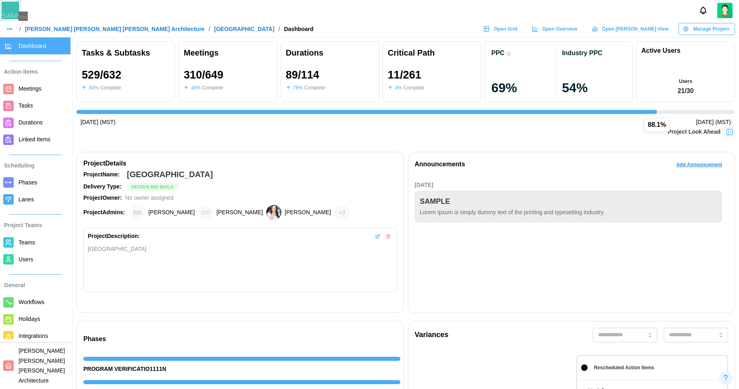
scroll to position [0, 7123]
click at [731, 130] on img at bounding box center [729, 132] width 8 height 8
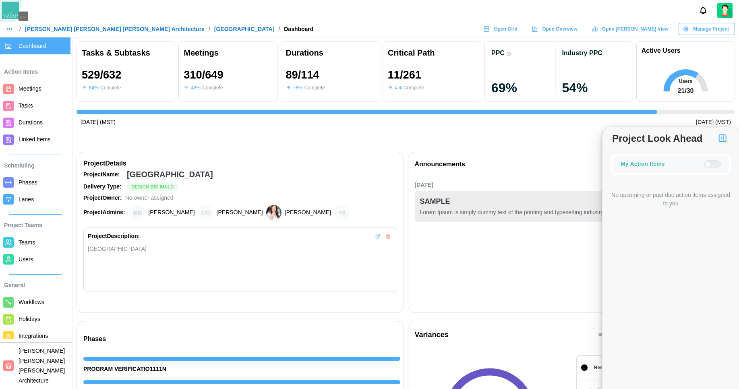
click at [712, 164] on div at bounding box center [715, 164] width 10 height 7
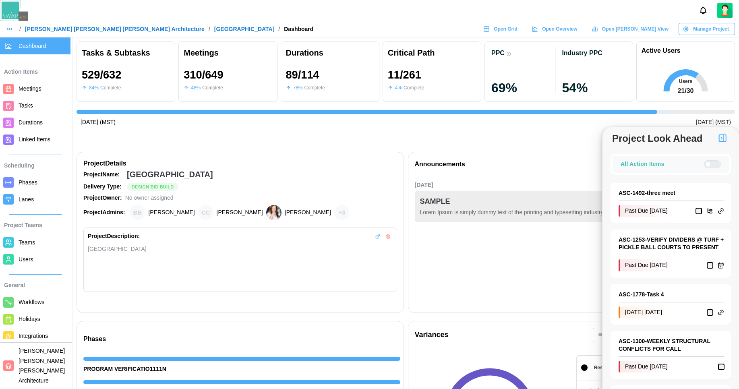
click at [712, 164] on div at bounding box center [715, 164] width 10 height 7
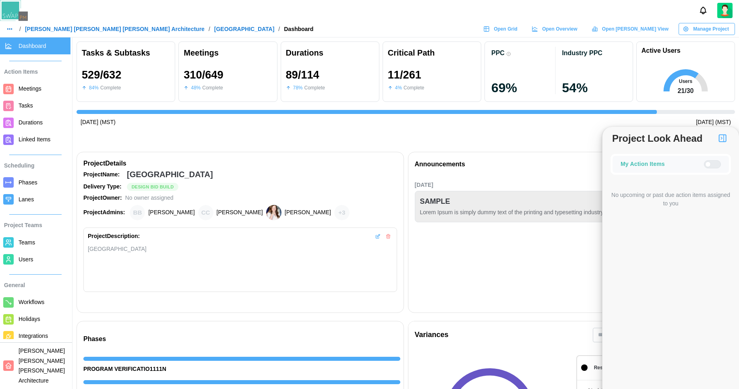
click at [712, 164] on div at bounding box center [715, 164] width 10 height 7
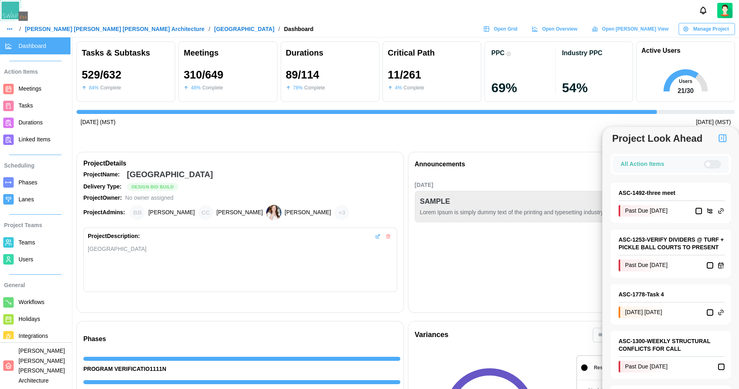
click at [712, 164] on div at bounding box center [715, 164] width 10 height 7
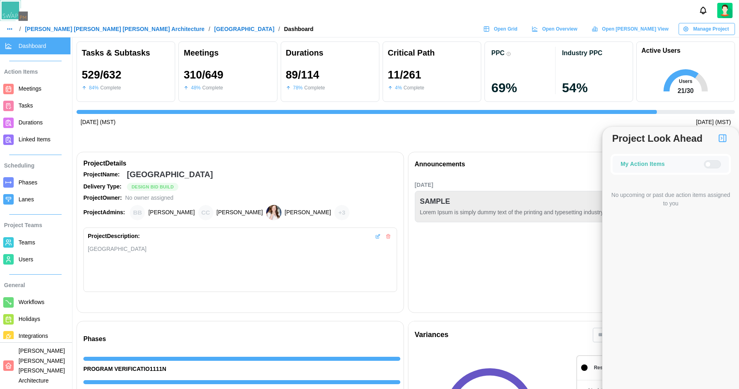
click at [712, 164] on div at bounding box center [715, 164] width 10 height 7
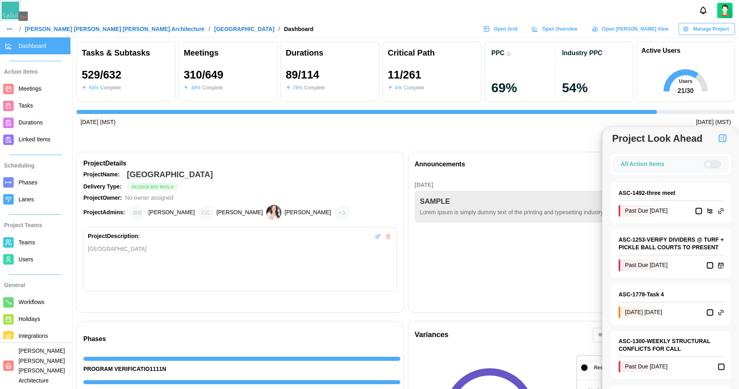
click at [710, 166] on div at bounding box center [715, 164] width 10 height 7
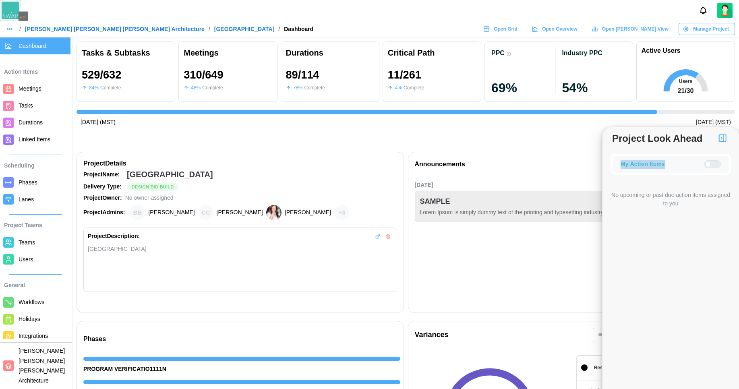
drag, startPoint x: 665, startPoint y: 165, endPoint x: 620, endPoint y: 162, distance: 45.6
click at [620, 162] on div "My Action Items" at bounding box center [670, 164] width 100 height 9
click at [648, 166] on div "My Action Items" at bounding box center [642, 164] width 44 height 9
click at [713, 164] on div at bounding box center [715, 164] width 10 height 7
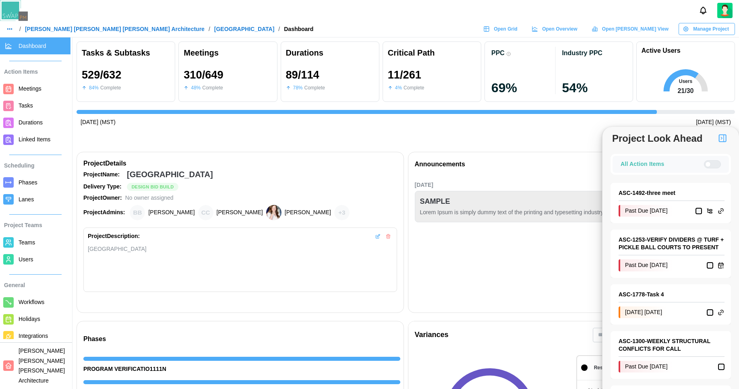
click at [713, 164] on div at bounding box center [715, 164] width 10 height 7
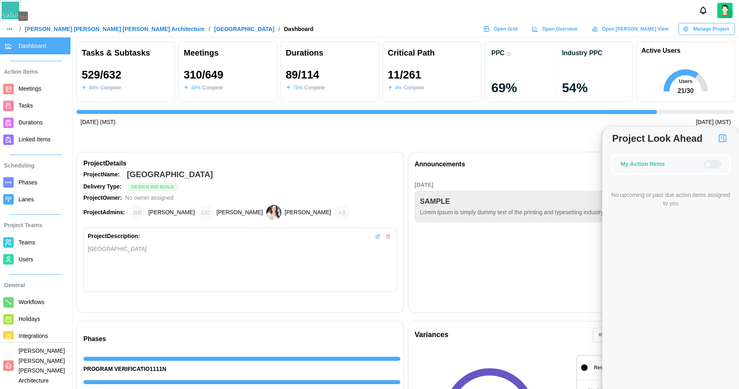
click at [713, 164] on div at bounding box center [715, 164] width 10 height 7
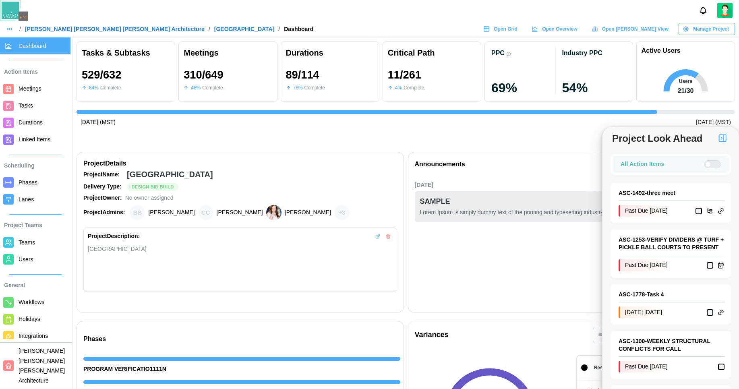
click at [713, 164] on div at bounding box center [715, 164] width 10 height 7
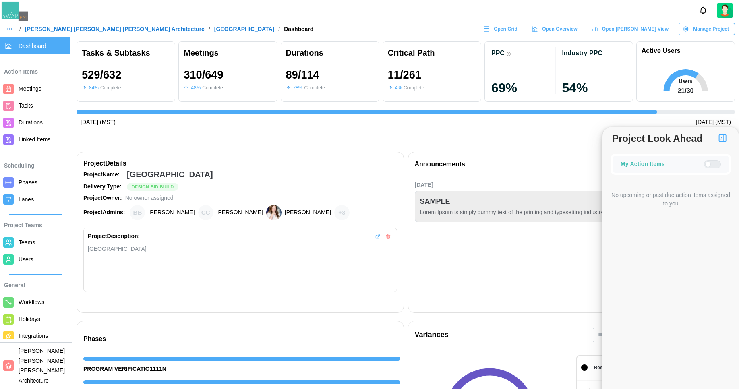
click at [713, 164] on div at bounding box center [715, 164] width 10 height 7
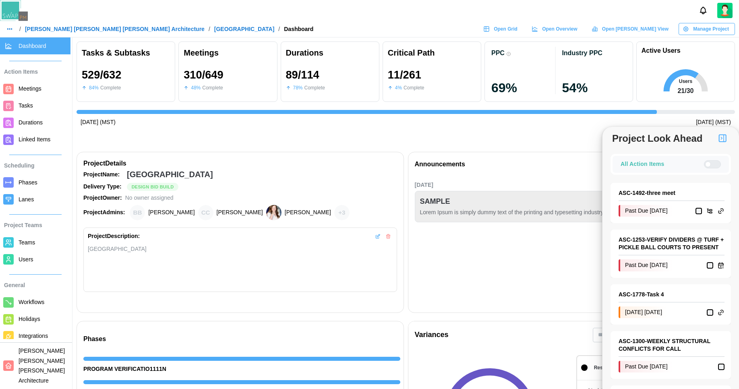
click at [713, 164] on div at bounding box center [715, 164] width 10 height 7
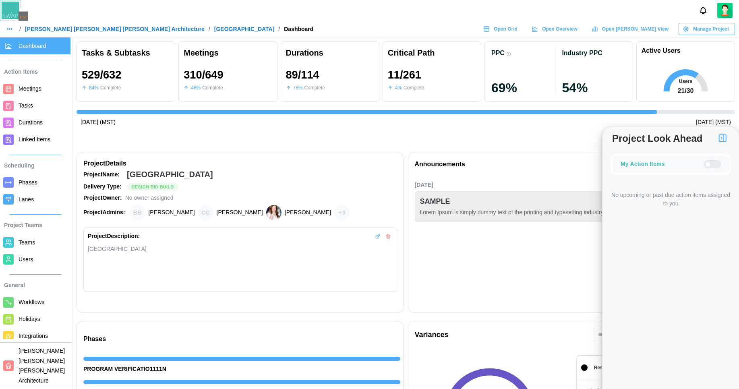
click at [713, 164] on div at bounding box center [715, 164] width 10 height 7
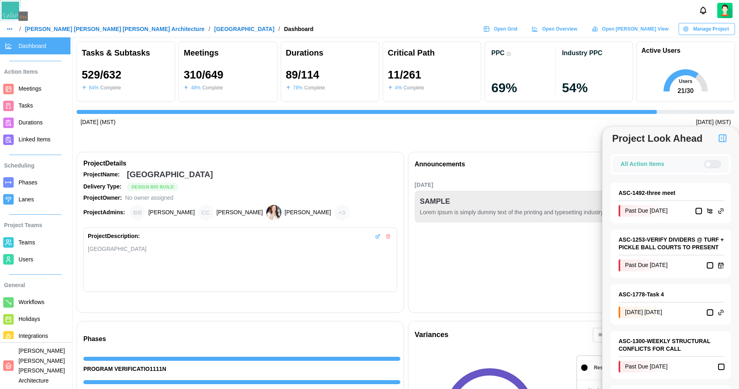
click at [713, 164] on div at bounding box center [715, 164] width 10 height 7
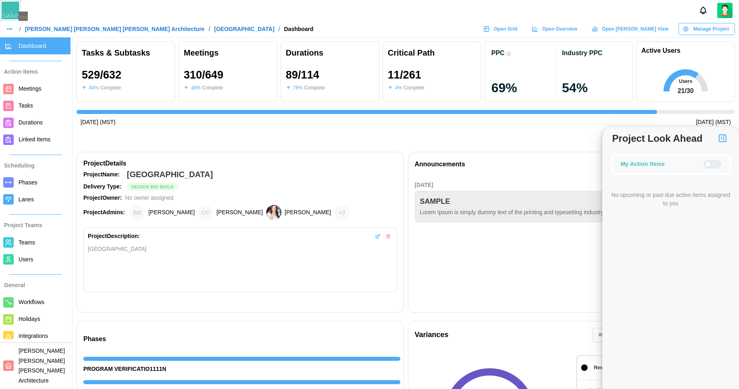
click at [713, 164] on div at bounding box center [715, 164] width 10 height 7
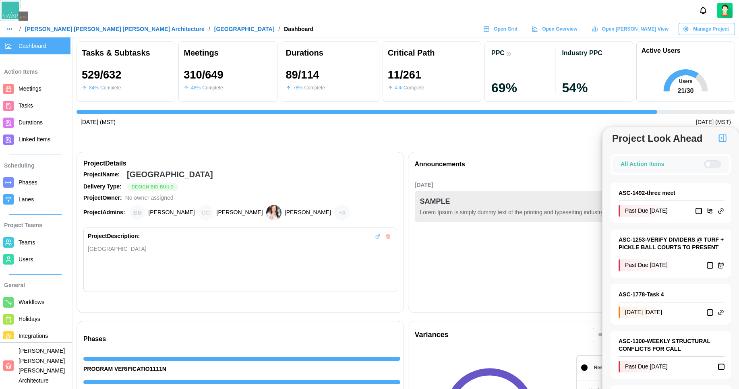
click at [713, 164] on div at bounding box center [715, 164] width 10 height 7
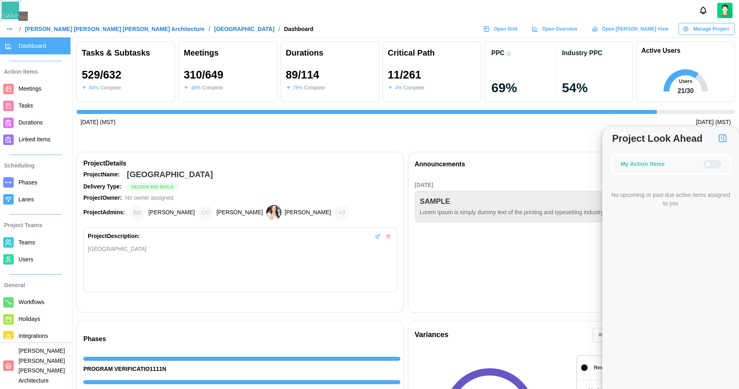
click at [712, 162] on div at bounding box center [715, 164] width 10 height 7
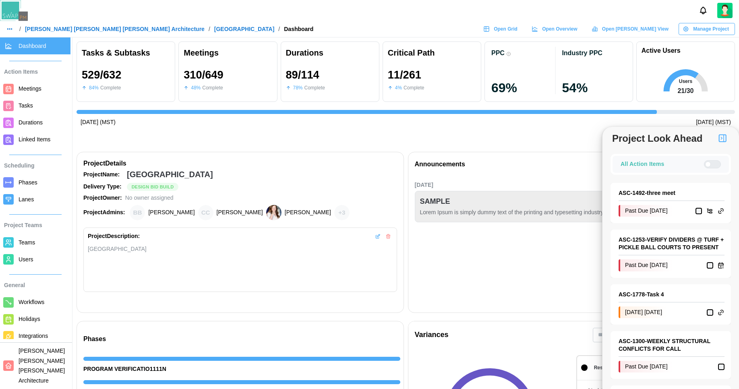
click at [712, 162] on div at bounding box center [715, 164] width 10 height 7
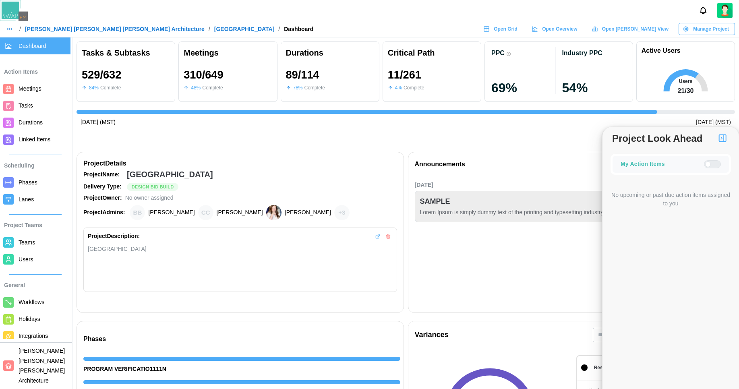
click at [712, 166] on div at bounding box center [715, 164] width 10 height 7
click at [711, 165] on div at bounding box center [715, 164] width 10 height 7
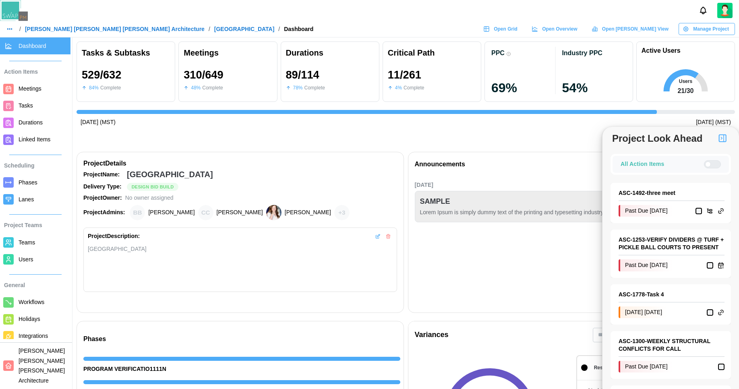
click at [711, 165] on div at bounding box center [715, 164] width 10 height 7
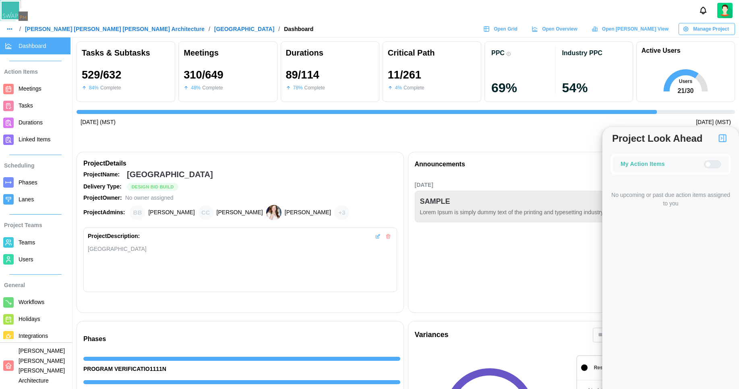
click at [709, 165] on div at bounding box center [708, 164] width 6 height 6
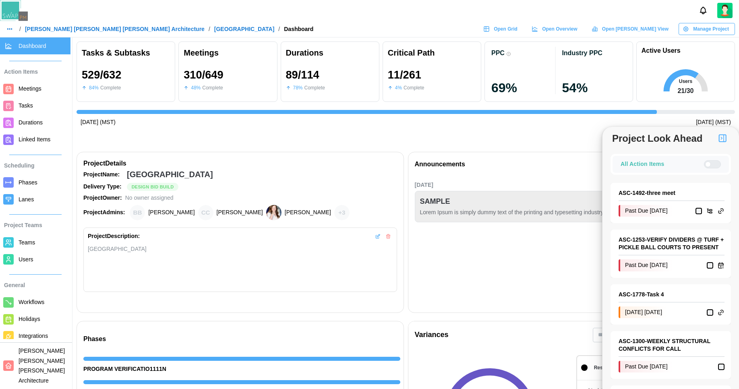
click at [710, 165] on div at bounding box center [715, 164] width 10 height 7
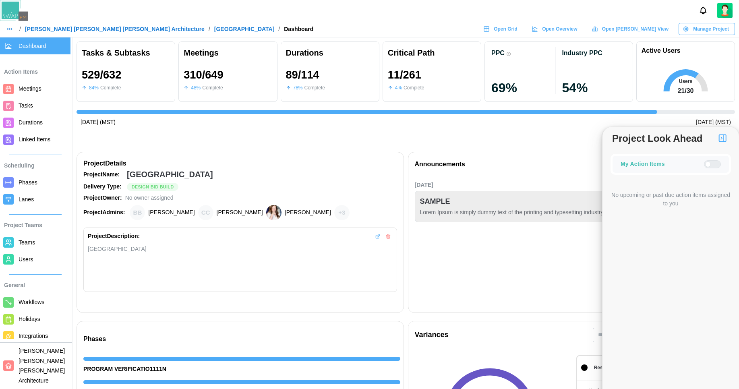
click at [722, 139] on img "button" at bounding box center [722, 138] width 10 height 10
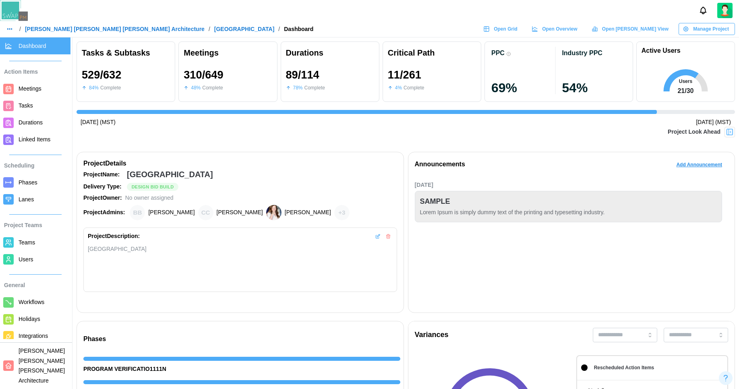
click at [729, 135] on img at bounding box center [729, 132] width 8 height 8
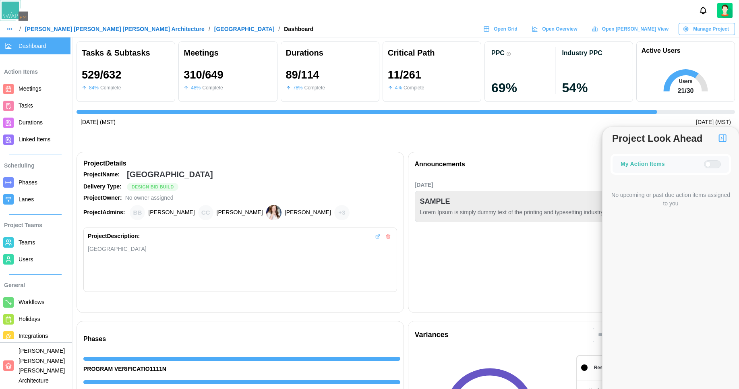
click at [724, 136] on img "button" at bounding box center [722, 138] width 10 height 10
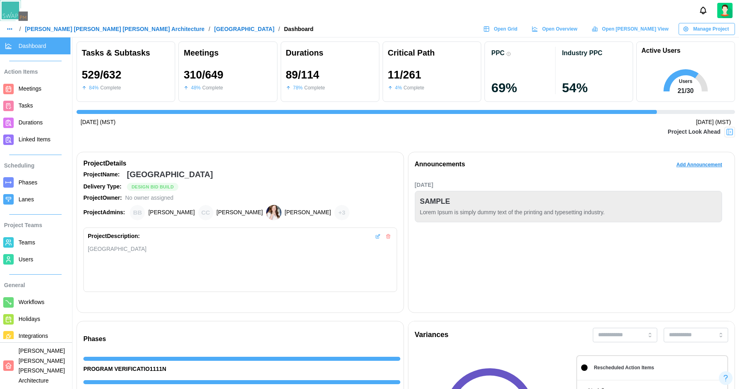
click at [730, 135] on img at bounding box center [729, 132] width 8 height 8
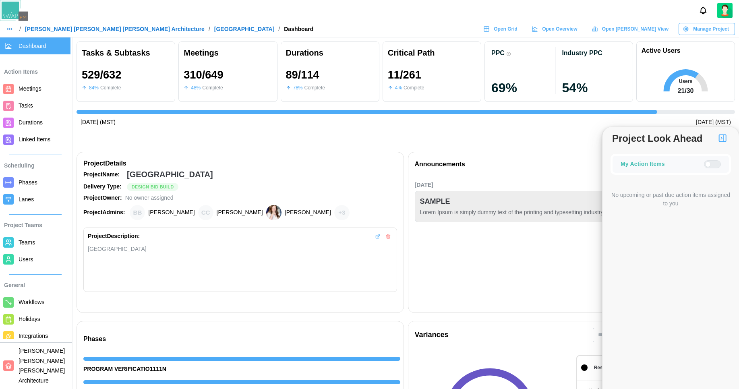
click at [730, 135] on div "Project Look Ahead" at bounding box center [670, 138] width 136 height 15
click at [725, 135] on img "button" at bounding box center [722, 138] width 10 height 10
